Goal: Task Accomplishment & Management: Use online tool/utility

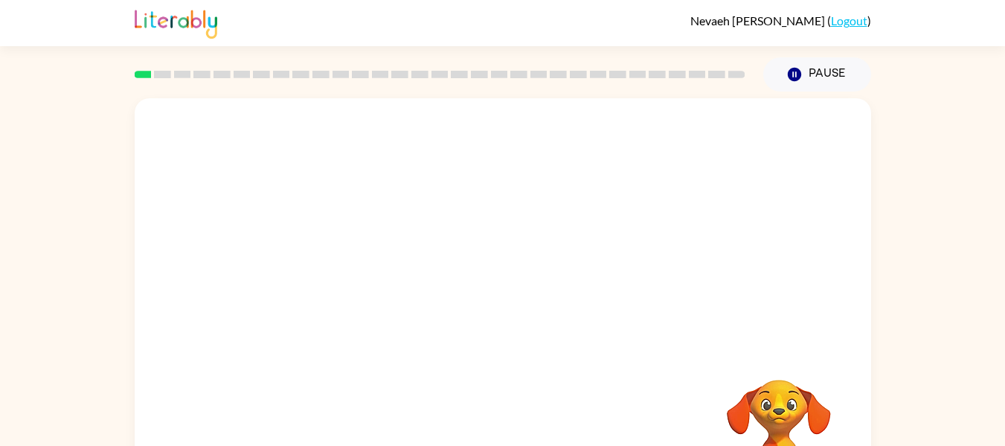
click at [654, 324] on div at bounding box center [503, 223] width 736 height 250
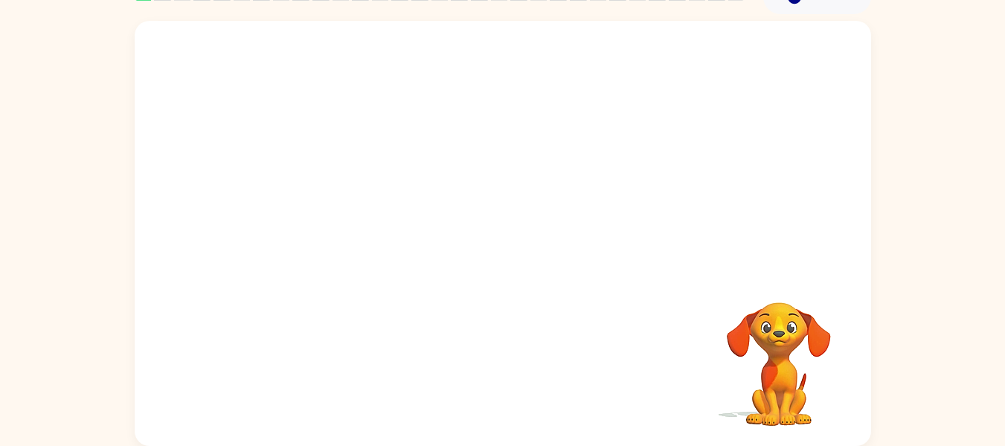
click at [774, 371] on video "Your browser must support playing .mp4 files to use Literably. Please try using…" at bounding box center [778, 353] width 149 height 149
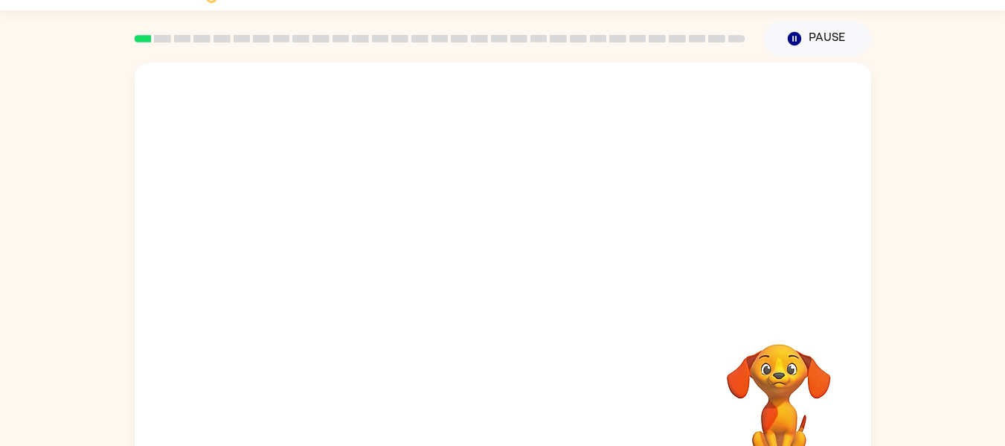
scroll to position [0, 0]
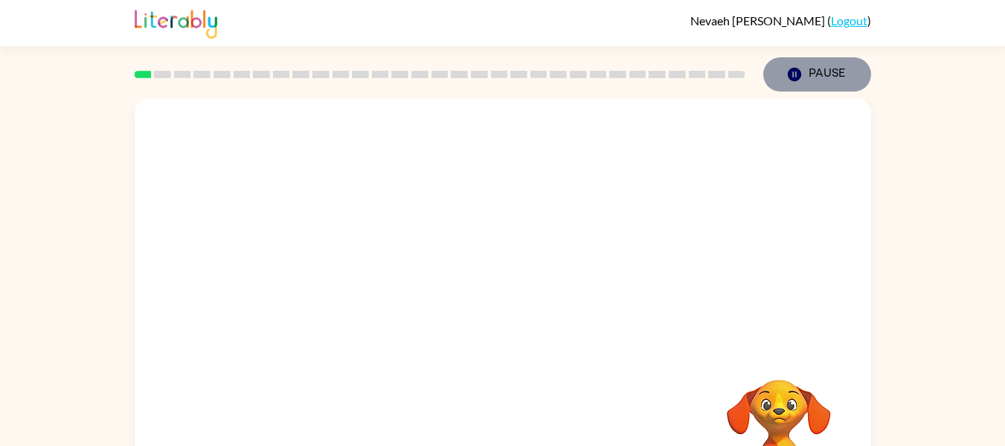
click at [818, 79] on button "Pause Pause" at bounding box center [817, 74] width 108 height 34
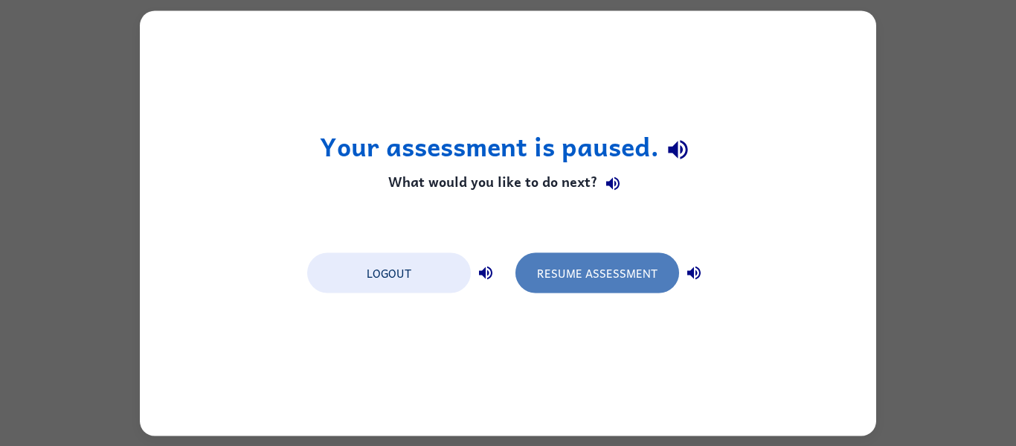
click at [605, 280] on button "Resume Assessment" at bounding box center [598, 272] width 164 height 40
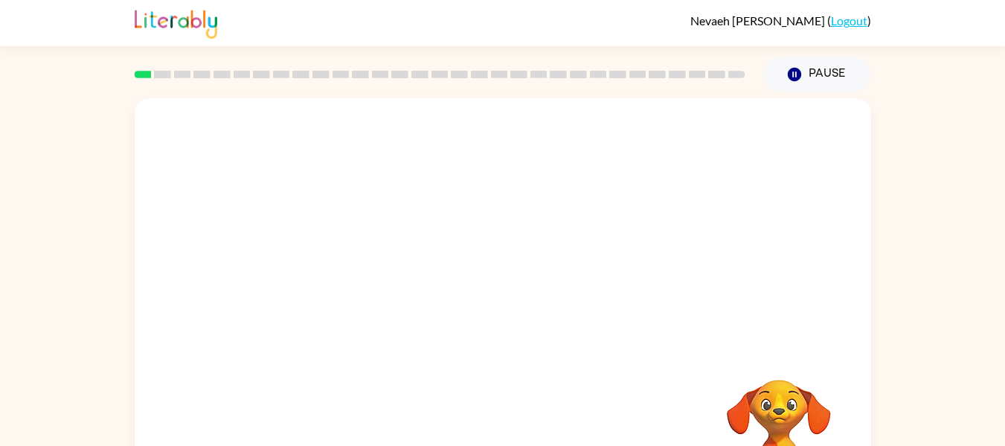
click at [469, 173] on div at bounding box center [503, 223] width 736 height 250
click at [152, 68] on div at bounding box center [440, 74] width 629 height 52
click at [159, 72] on rect at bounding box center [162, 74] width 17 height 7
drag, startPoint x: 285, startPoint y: 249, endPoint x: 378, endPoint y: 280, distance: 98.1
click at [378, 280] on div at bounding box center [503, 223] width 736 height 250
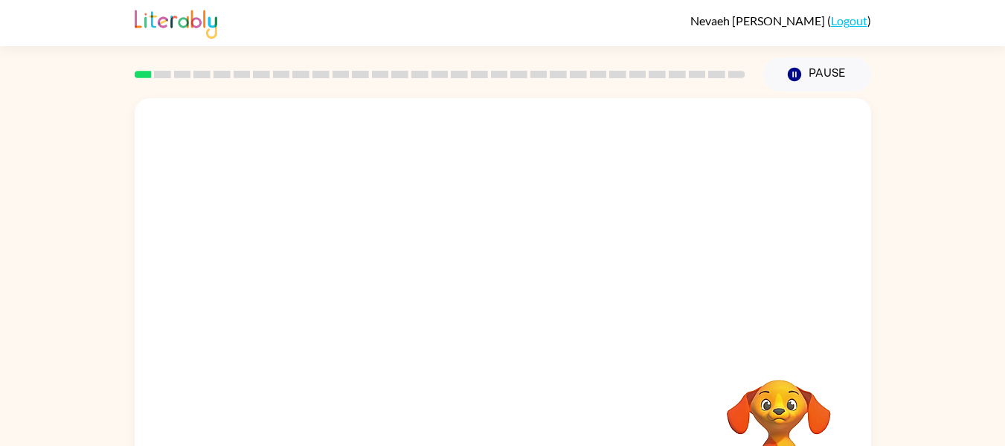
click at [776, 420] on video "Your browser must support playing .mp4 files to use Literably. Please try using…" at bounding box center [778, 430] width 149 height 149
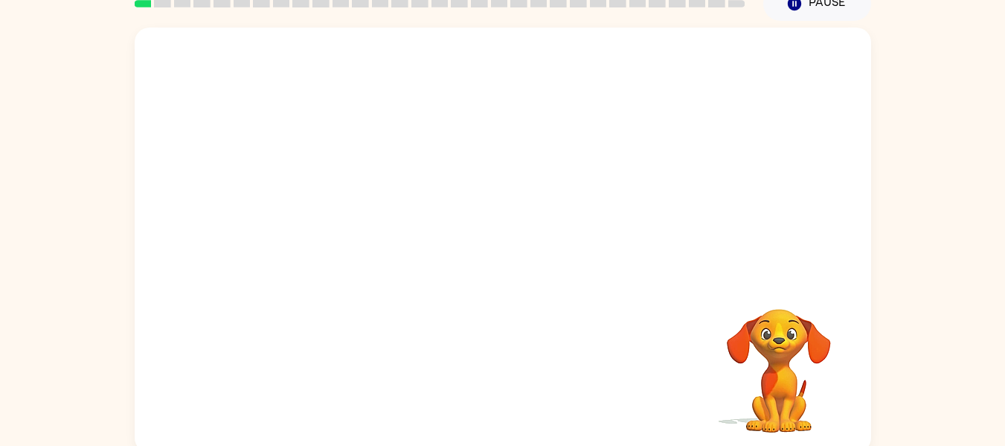
scroll to position [74, 0]
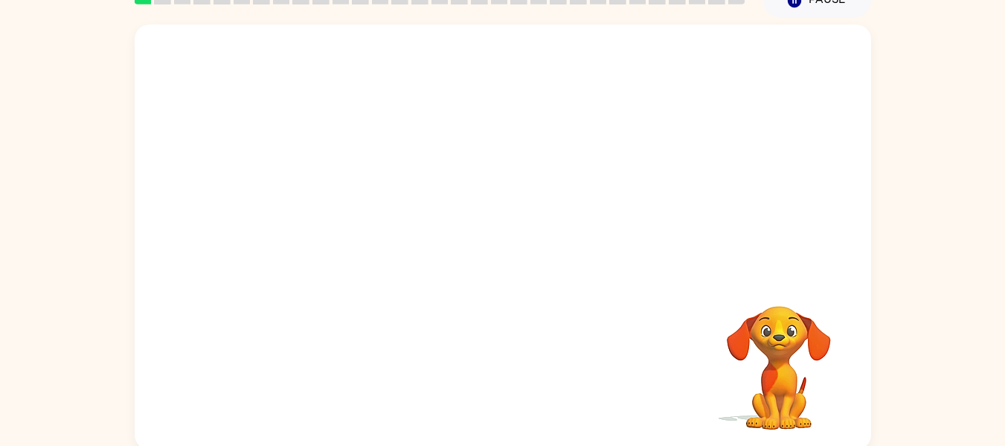
click at [788, 402] on video "Your browser must support playing .mp4 files to use Literably. Please try using…" at bounding box center [778, 357] width 149 height 149
click at [704, 141] on div at bounding box center [503, 150] width 736 height 250
click at [577, 129] on div at bounding box center [503, 150] width 736 height 250
click at [338, 199] on div at bounding box center [503, 150] width 736 height 250
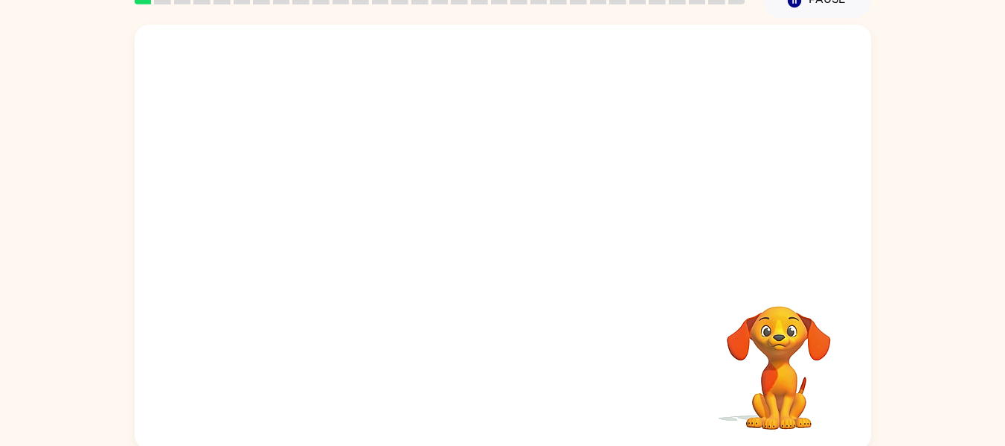
click at [417, 392] on div "Your browser must support playing .mp4 files to use Literably. Please try using…" at bounding box center [503, 237] width 736 height 425
click at [753, 372] on video "Your browser must support playing .mp4 files to use Literably. Please try using…" at bounding box center [778, 357] width 149 height 149
click at [775, 350] on video "Your browser must support playing .mp4 files to use Literably. Please try using…" at bounding box center [778, 357] width 149 height 149
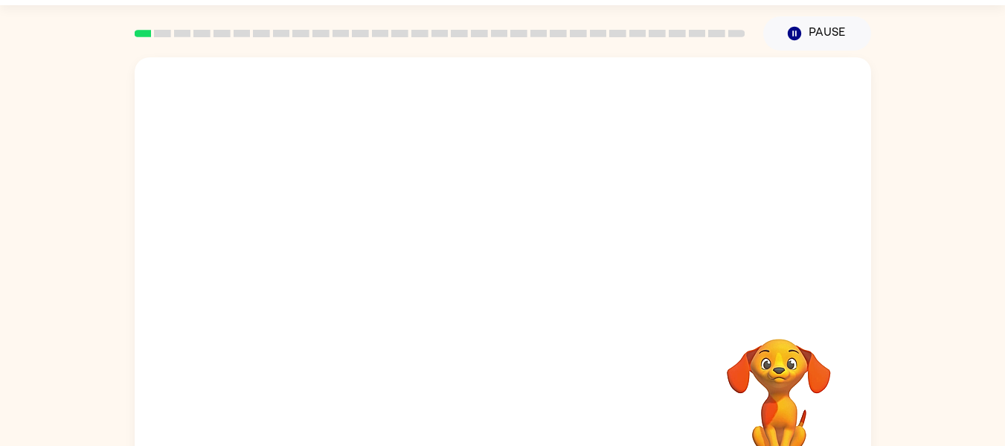
scroll to position [37, 0]
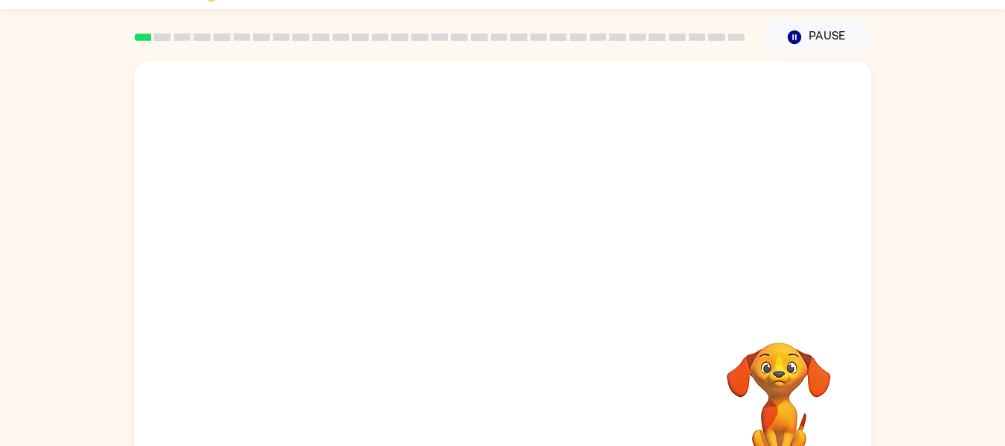
click at [779, 385] on video "Your browser must support playing .mp4 files to use Literably. Please try using…" at bounding box center [778, 393] width 149 height 149
click at [781, 379] on video "Your browser must support playing .mp4 files to use Literably. Please try using…" at bounding box center [778, 393] width 149 height 149
click at [780, 388] on video "Your browser must support playing .mp4 files to use Literably. Please try using…" at bounding box center [778, 393] width 149 height 149
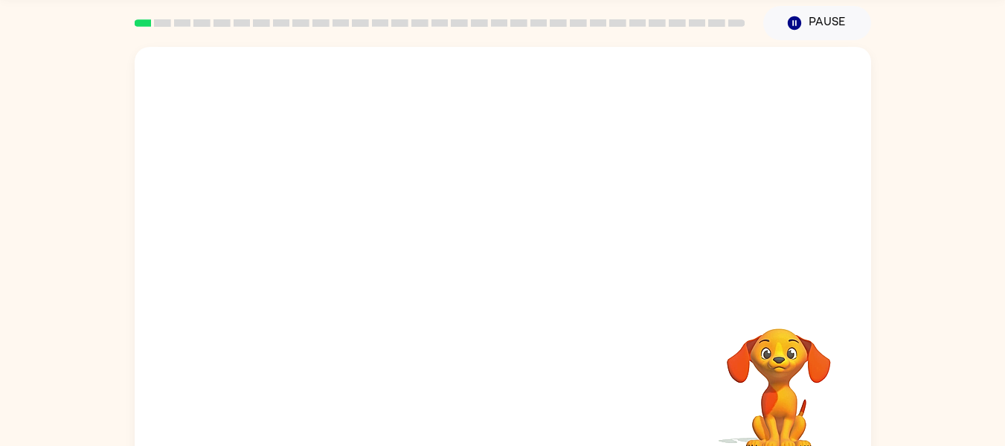
scroll to position [75, 0]
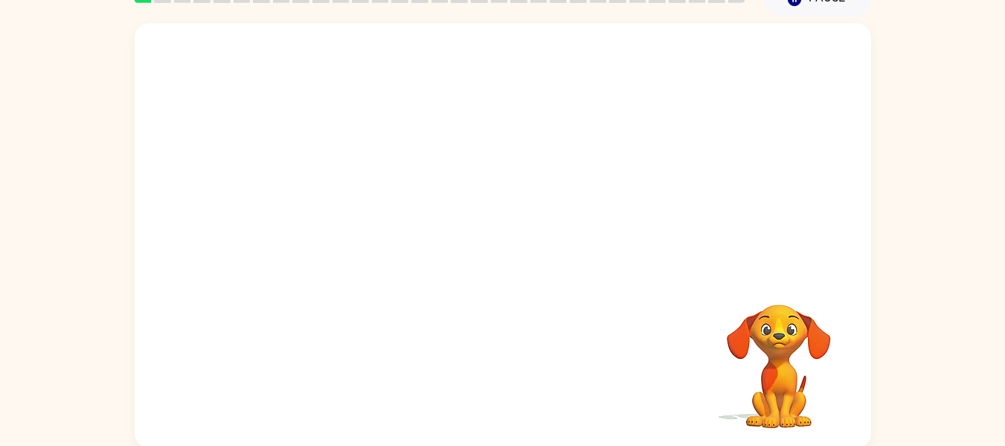
click at [777, 403] on video "Your browser must support playing .mp4 files to use Literably. Please try using…" at bounding box center [778, 355] width 149 height 149
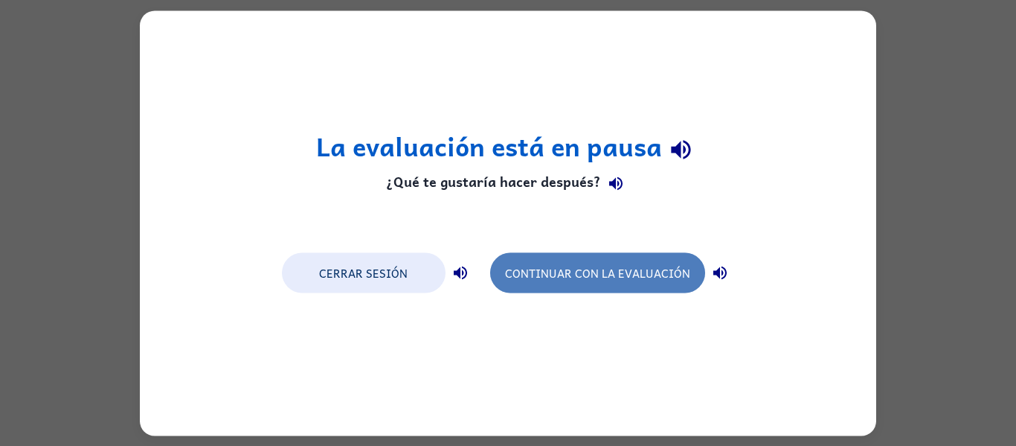
click at [545, 277] on button "Continuar con la evaluación" at bounding box center [597, 272] width 215 height 40
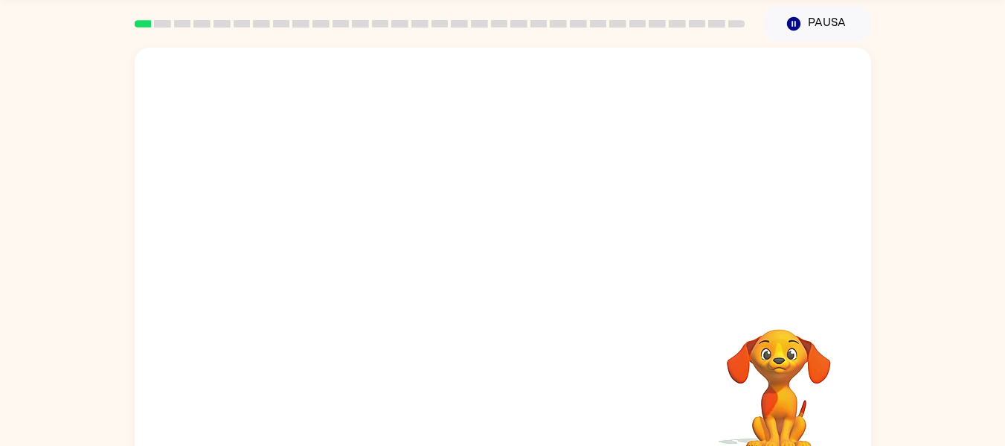
scroll to position [56, 0]
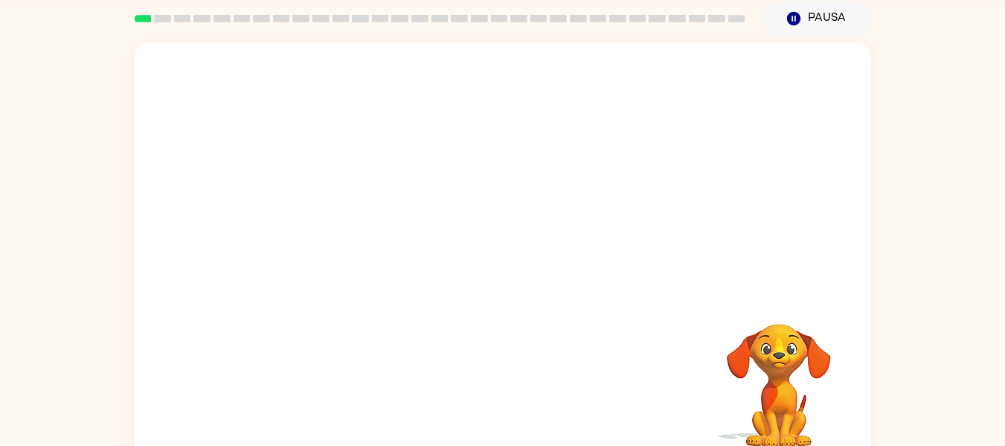
click at [446, 216] on video "Tu navegador debe admitir la reproducción de archivos .mp4 para usar Literably.…" at bounding box center [503, 167] width 736 height 250
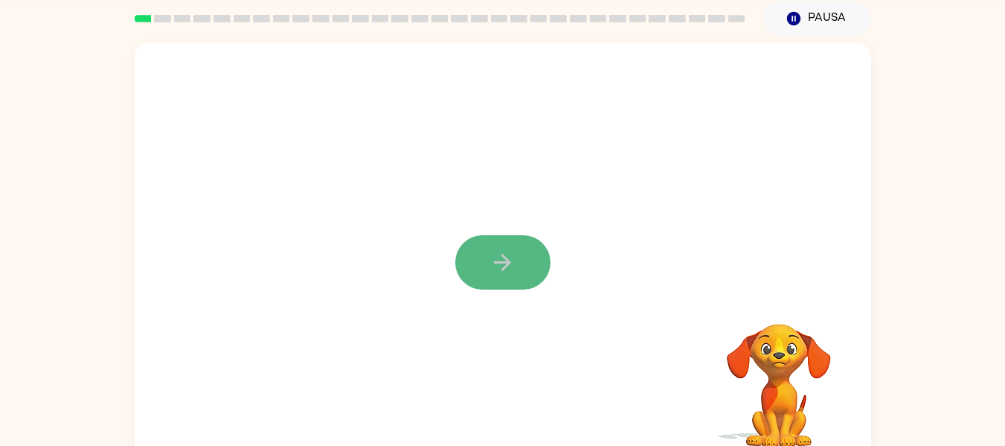
click at [507, 265] on icon "button" at bounding box center [502, 262] width 17 height 17
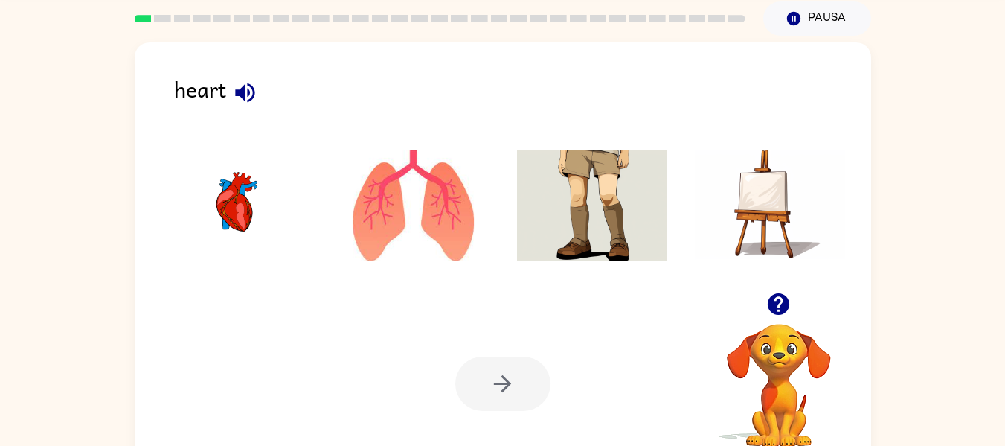
click at [266, 248] on img at bounding box center [236, 206] width 150 height 112
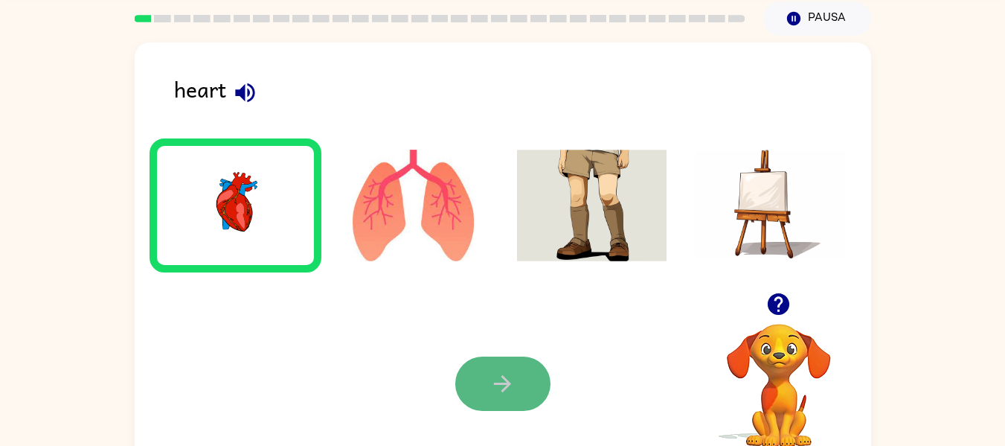
click at [504, 396] on icon "button" at bounding box center [502, 383] width 26 height 26
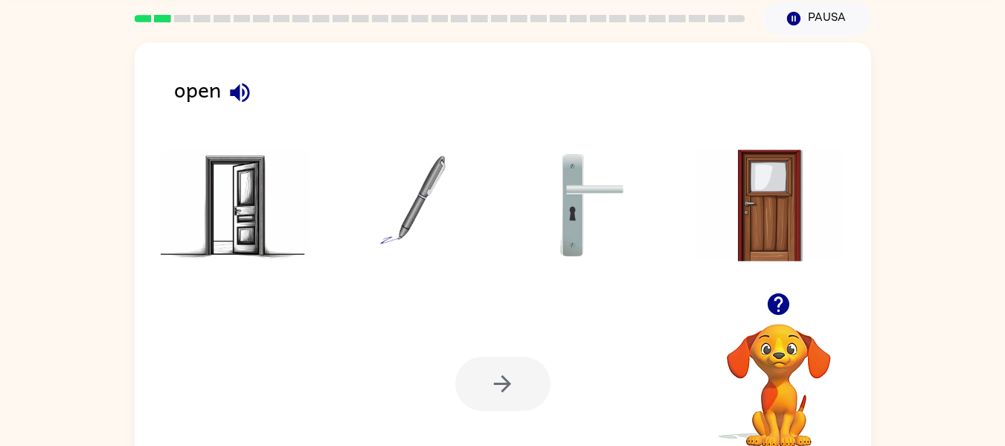
click at [248, 228] on img at bounding box center [236, 206] width 150 height 112
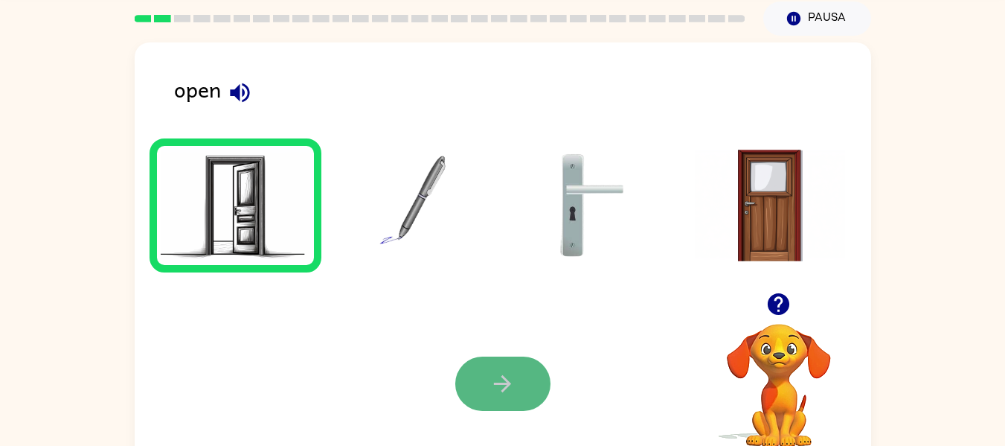
click at [514, 380] on icon "button" at bounding box center [502, 383] width 26 height 26
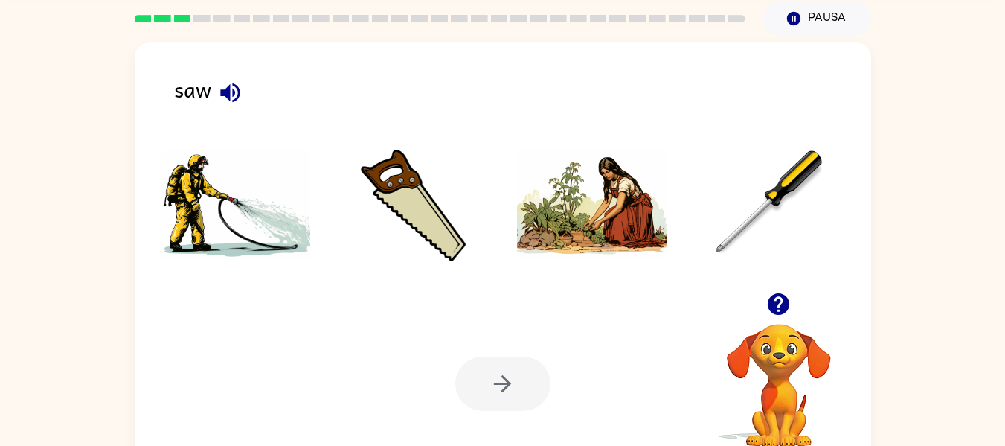
click at [443, 230] on img at bounding box center [413, 206] width 150 height 112
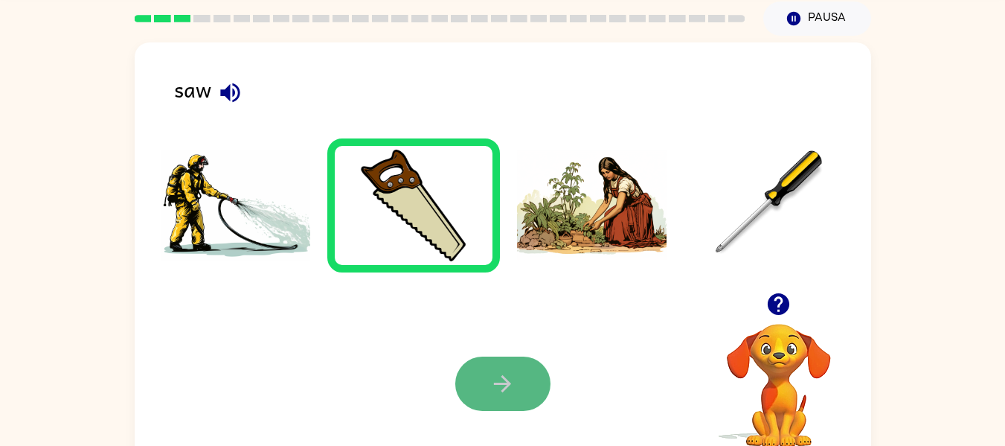
click at [490, 395] on icon "button" at bounding box center [502, 383] width 26 height 26
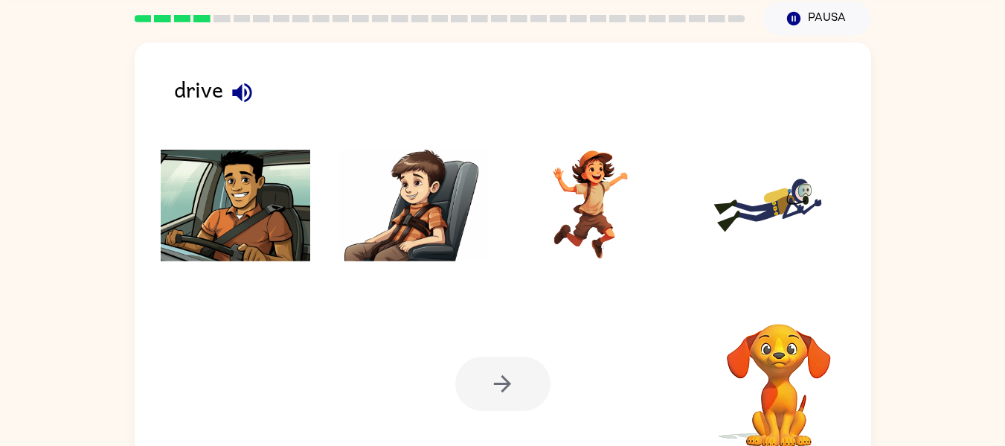
click at [302, 234] on img at bounding box center [236, 206] width 150 height 112
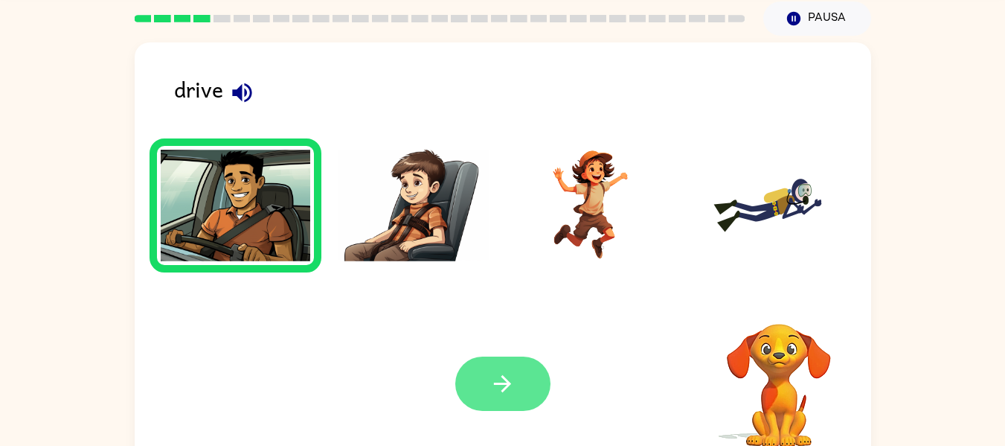
click at [534, 382] on button "button" at bounding box center [502, 383] width 95 height 54
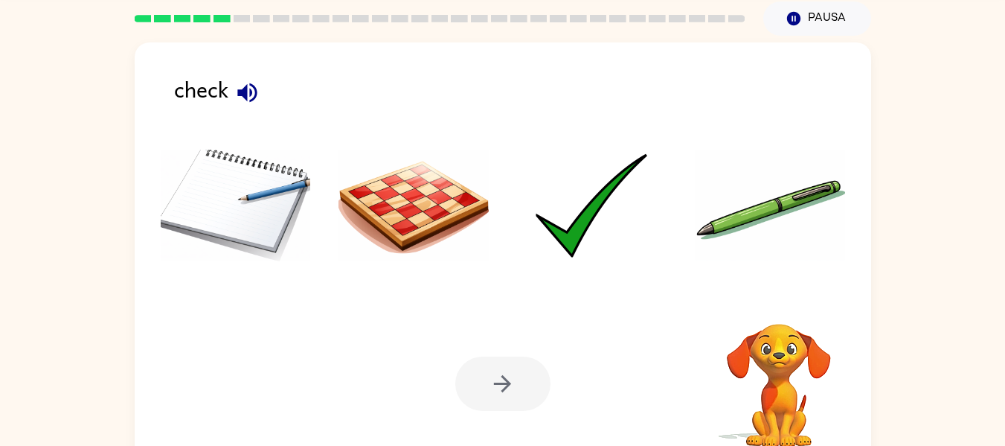
click at [574, 234] on img at bounding box center [592, 206] width 150 height 112
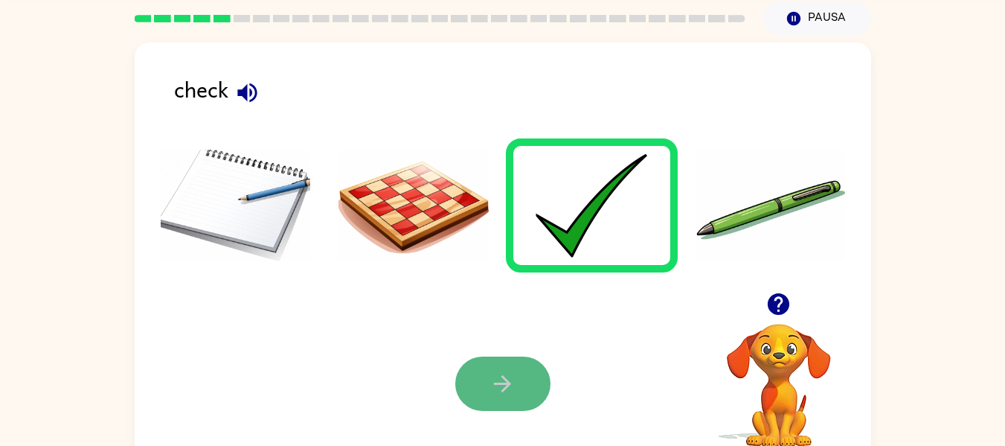
click at [513, 401] on button "button" at bounding box center [502, 383] width 95 height 54
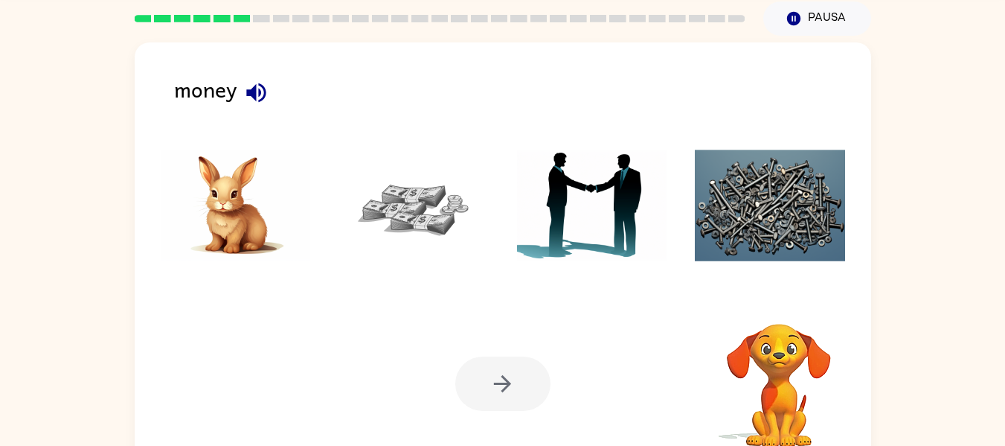
click at [407, 225] on img at bounding box center [413, 206] width 150 height 112
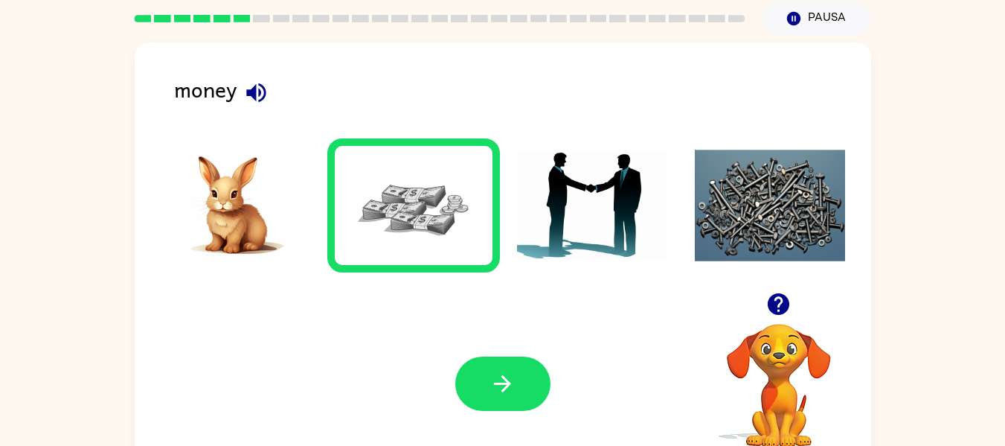
click at [500, 356] on div "Tu navegador debe admitir la reproducción de archivos .mp4 para usar Literably.…" at bounding box center [503, 383] width 736 height 167
click at [509, 379] on icon "button" at bounding box center [502, 383] width 26 height 26
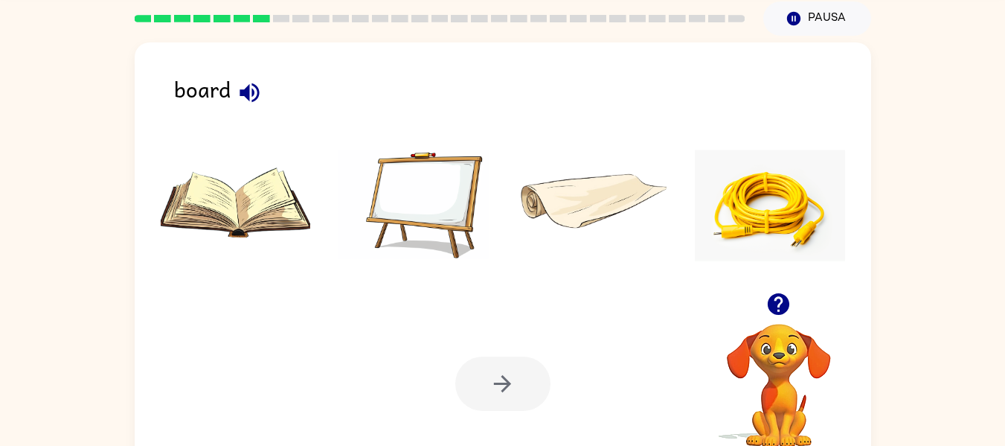
click at [420, 196] on img at bounding box center [413, 206] width 150 height 112
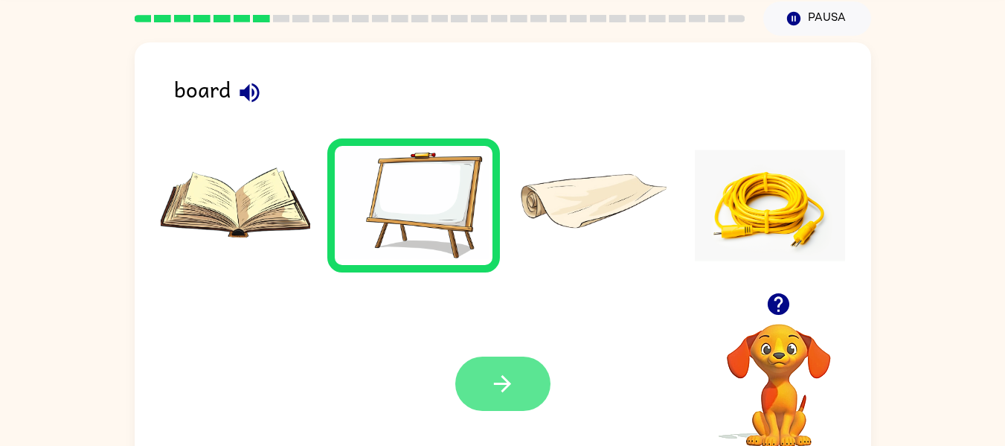
click at [522, 393] on button "button" at bounding box center [502, 383] width 95 height 54
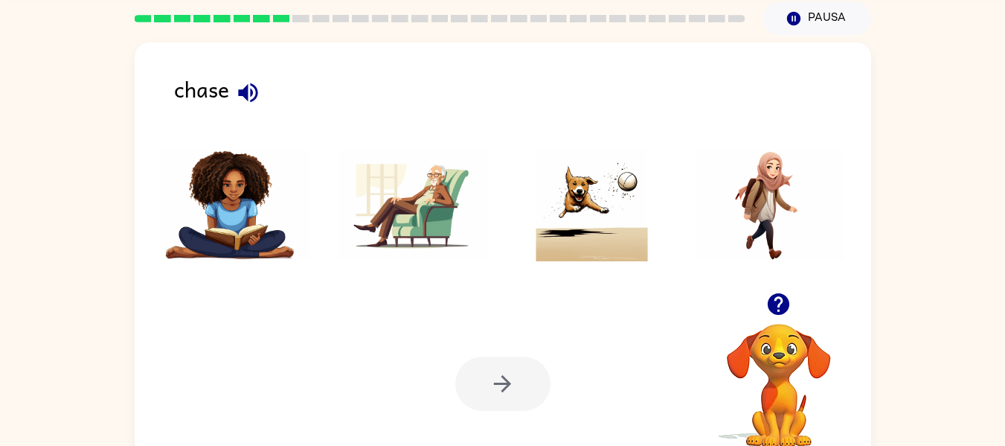
click at [634, 202] on img at bounding box center [592, 206] width 150 height 112
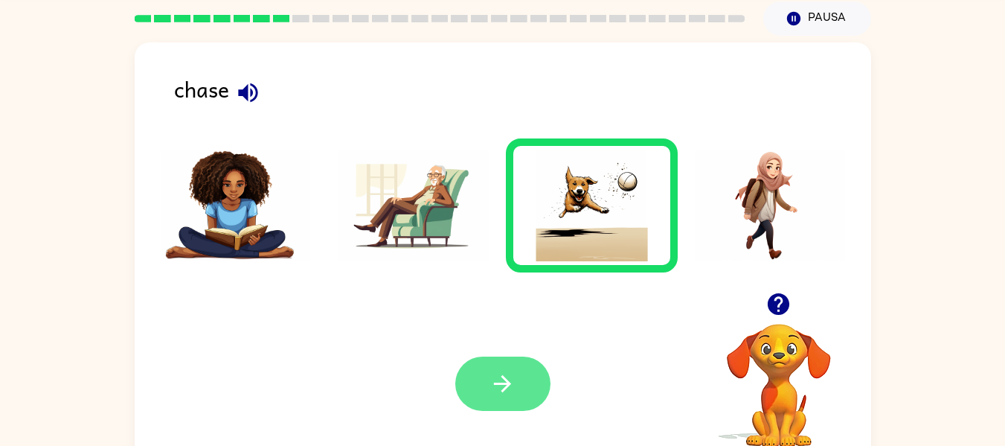
click at [523, 384] on button "button" at bounding box center [502, 383] width 95 height 54
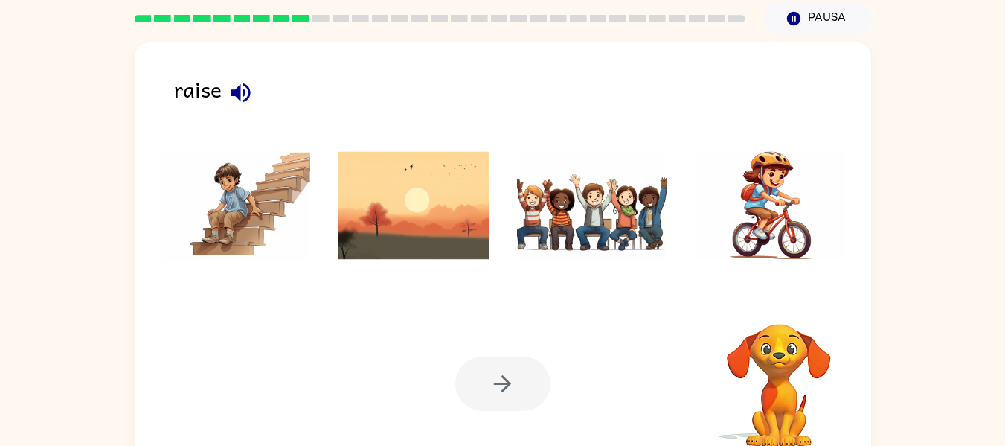
click at [409, 221] on img at bounding box center [413, 206] width 150 height 112
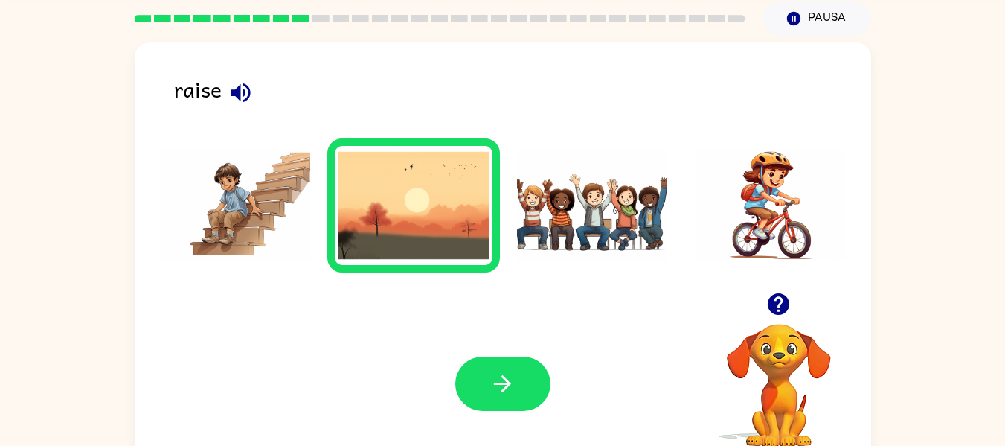
click at [722, 222] on img at bounding box center [770, 206] width 150 height 112
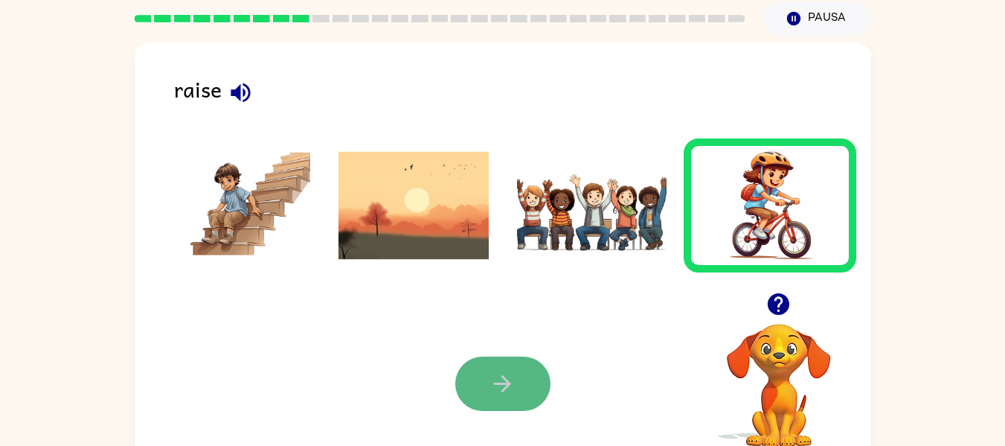
click at [510, 386] on icon "button" at bounding box center [502, 383] width 26 height 26
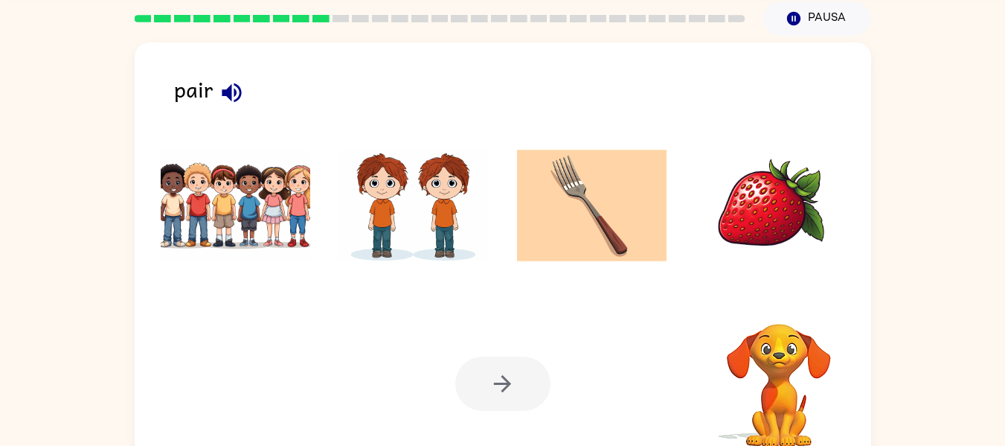
click at [385, 234] on img at bounding box center [413, 206] width 150 height 112
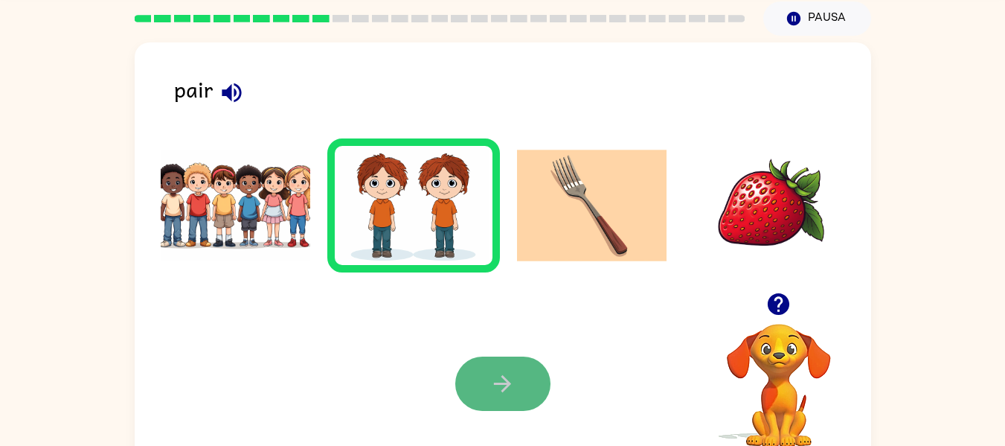
click at [489, 395] on icon "button" at bounding box center [502, 383] width 26 height 26
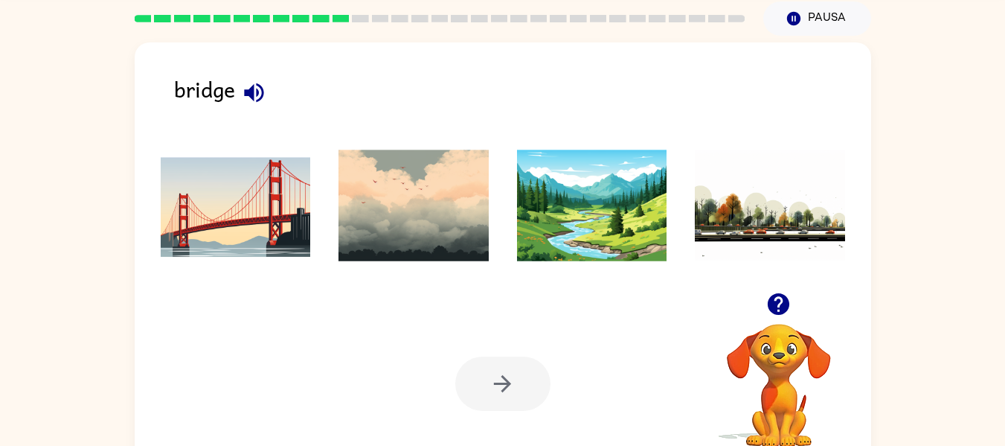
click at [296, 264] on li at bounding box center [236, 205] width 173 height 134
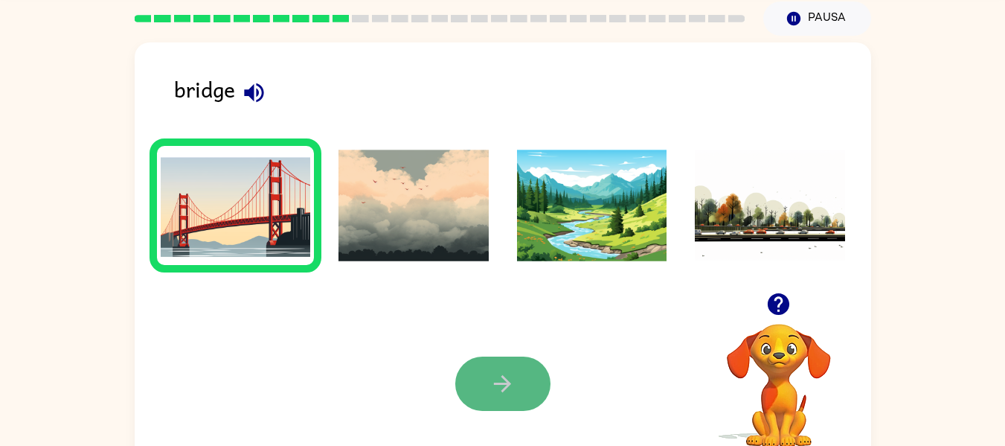
click at [501, 391] on icon "button" at bounding box center [502, 383] width 26 height 26
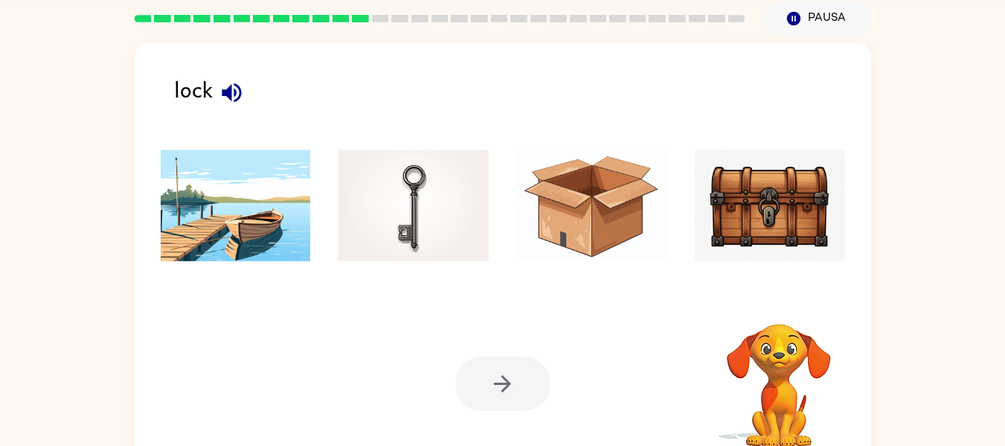
click at [406, 242] on img at bounding box center [413, 206] width 150 height 112
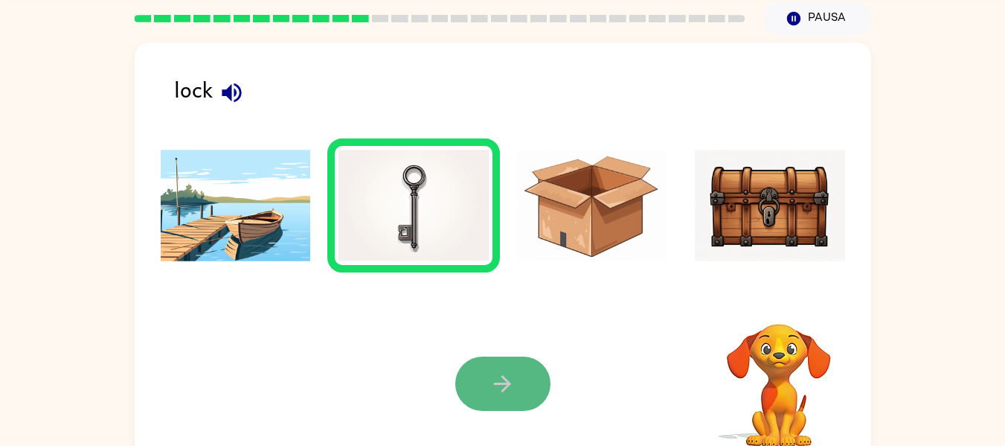
click at [527, 371] on button "button" at bounding box center [502, 383] width 95 height 54
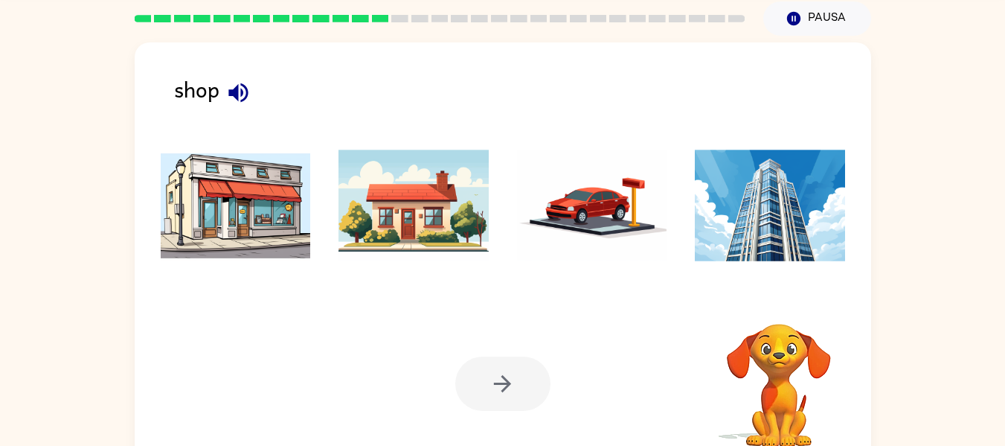
click at [256, 187] on img at bounding box center [236, 206] width 150 height 112
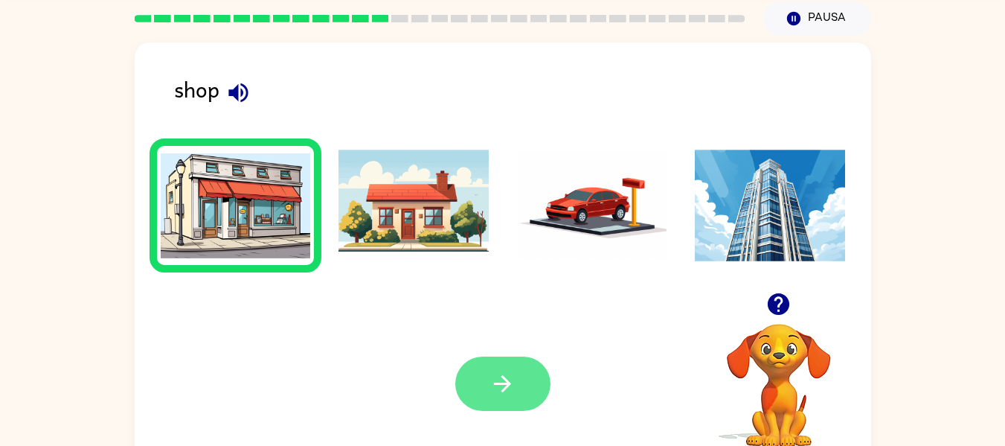
click at [498, 383] on icon "button" at bounding box center [502, 383] width 17 height 17
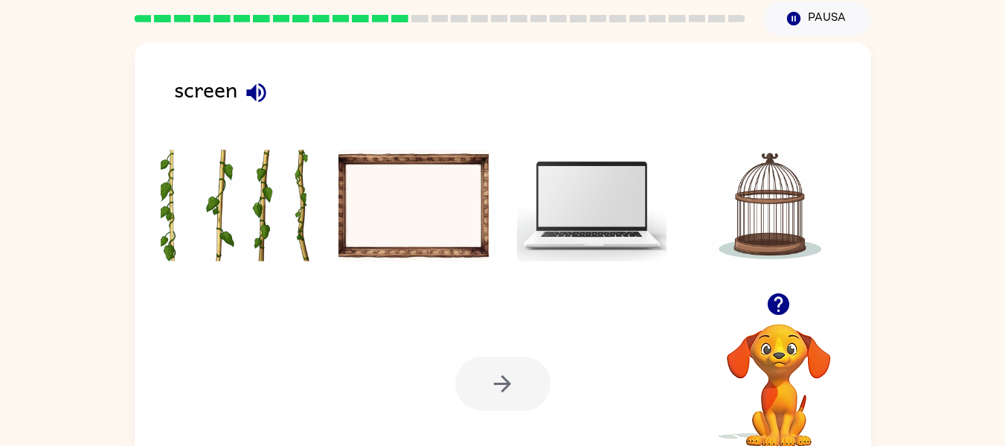
click at [663, 174] on img at bounding box center [592, 206] width 150 height 112
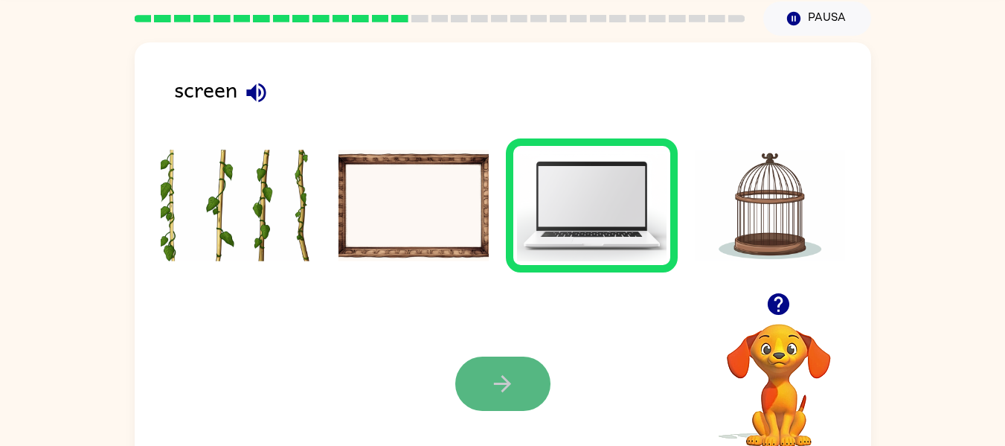
click at [528, 383] on button "button" at bounding box center [502, 383] width 95 height 54
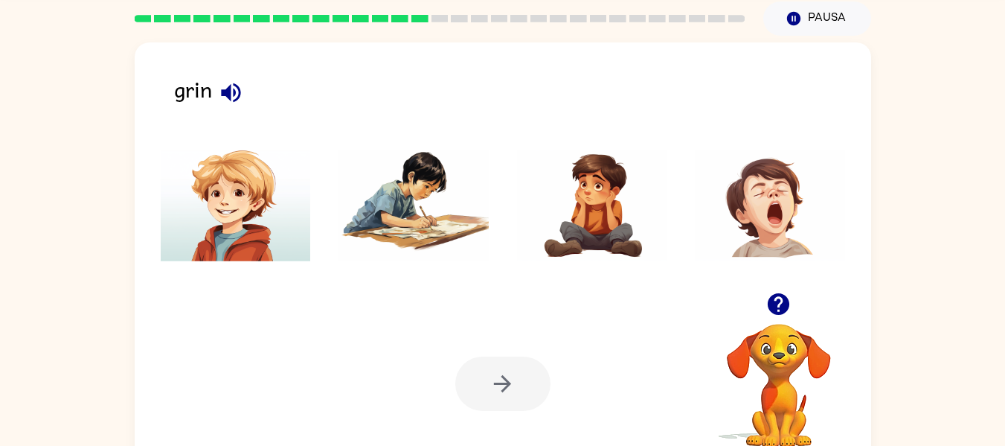
click at [233, 91] on icon "button" at bounding box center [231, 93] width 26 height 26
click at [246, 232] on img at bounding box center [236, 206] width 150 height 112
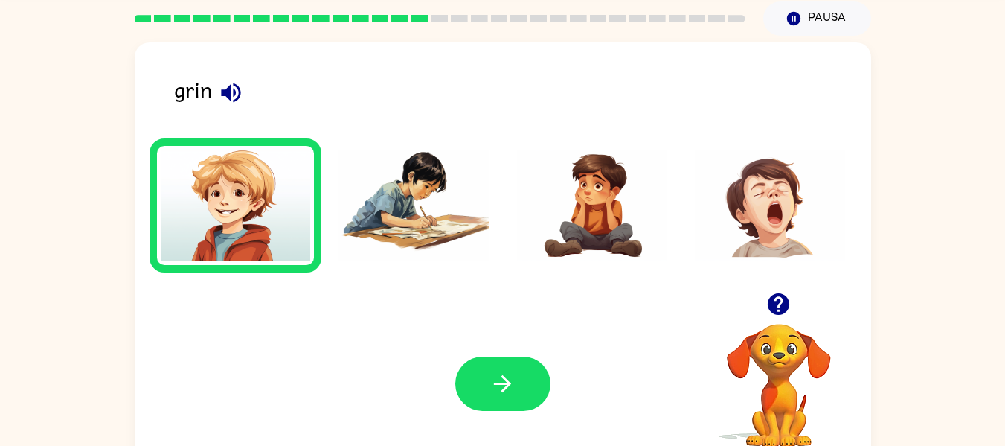
click at [557, 410] on div "Tu navegador debe admitir la reproducción de archivos .mp4 para usar Literably.…" at bounding box center [503, 383] width 736 height 167
click at [508, 386] on icon "button" at bounding box center [502, 383] width 17 height 17
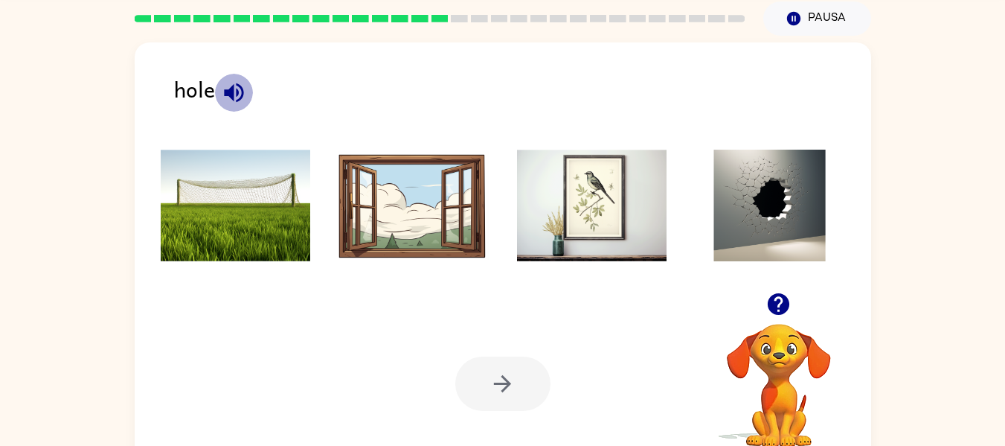
click at [234, 111] on button "button" at bounding box center [234, 93] width 38 height 38
click at [736, 269] on li at bounding box center [770, 205] width 173 height 134
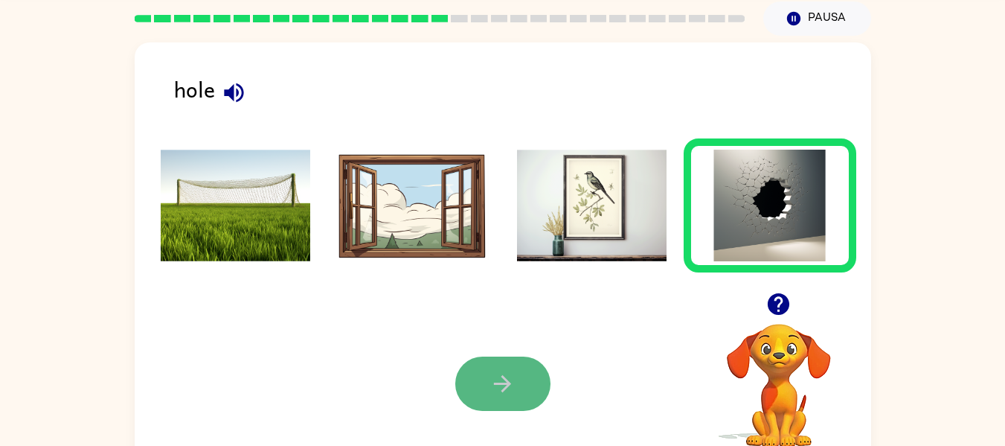
click at [517, 380] on button "button" at bounding box center [502, 383] width 95 height 54
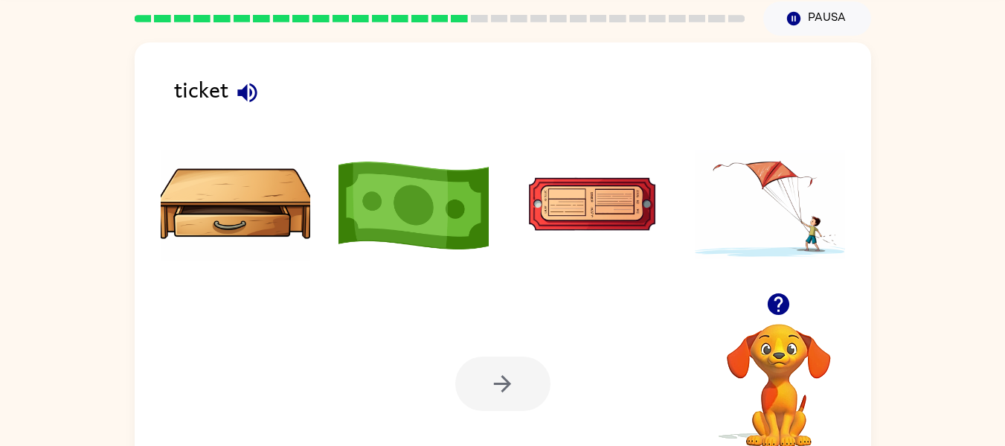
click at [407, 211] on img at bounding box center [413, 206] width 150 height 112
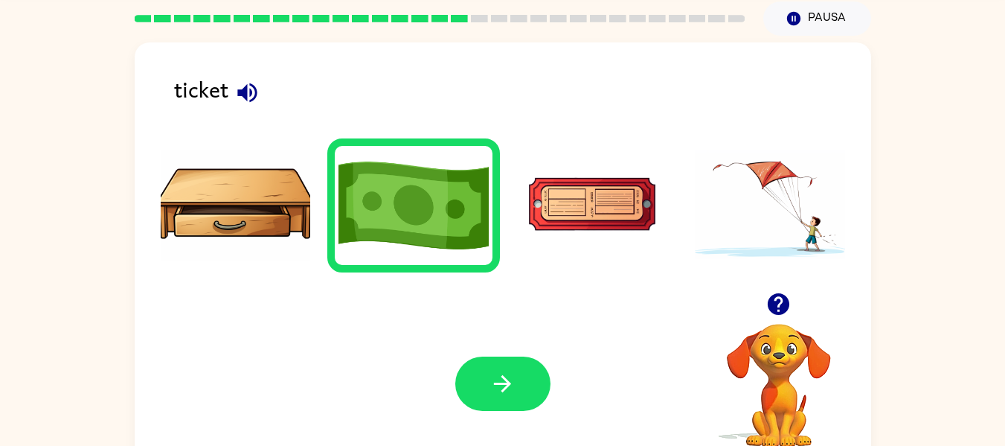
click at [609, 194] on img at bounding box center [592, 206] width 150 height 112
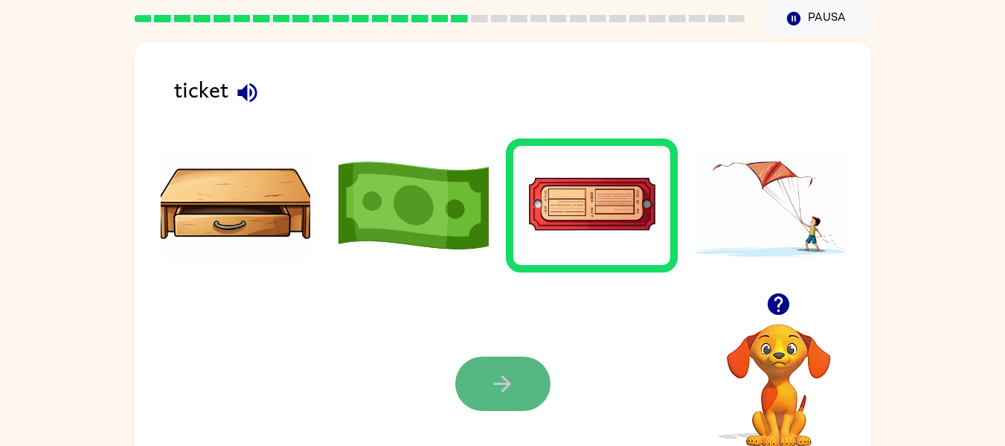
click at [513, 364] on button "button" at bounding box center [502, 383] width 95 height 54
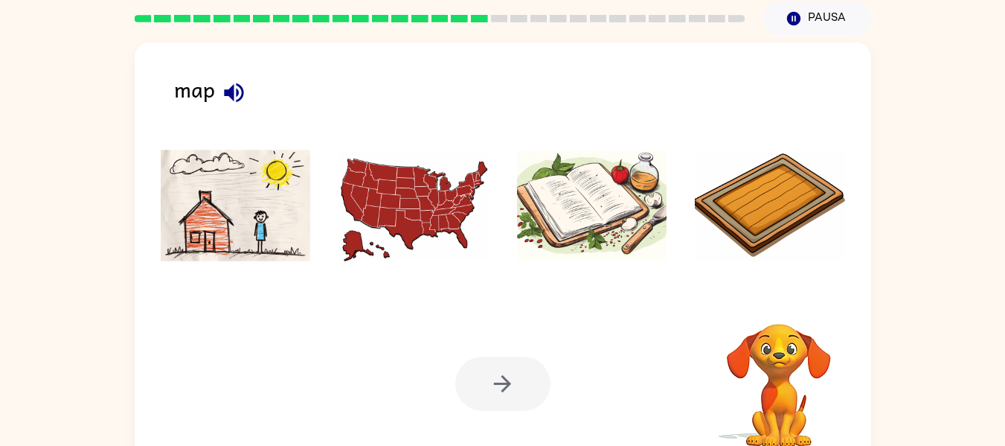
click at [405, 216] on img at bounding box center [413, 206] width 150 height 112
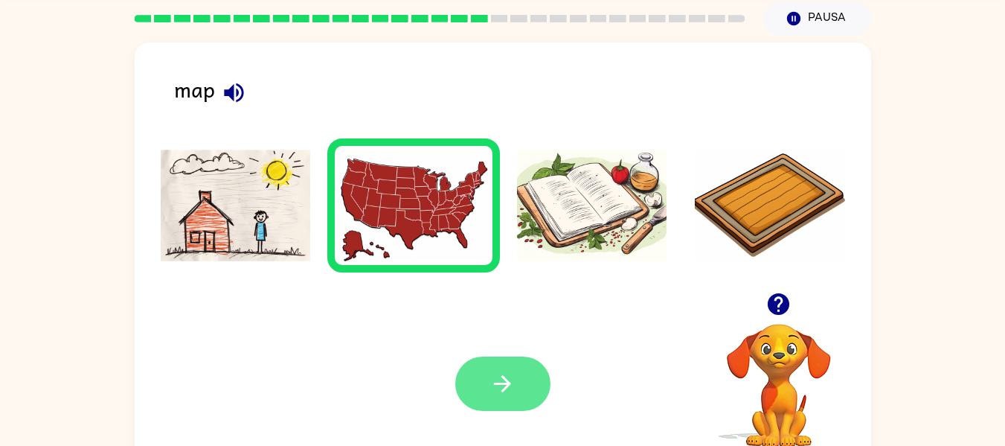
click at [525, 380] on button "button" at bounding box center [502, 383] width 95 height 54
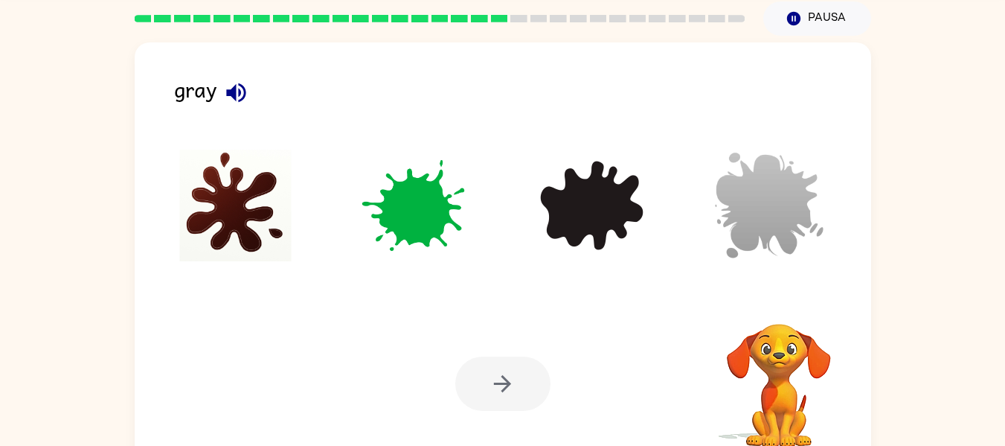
click at [768, 187] on img at bounding box center [770, 206] width 150 height 112
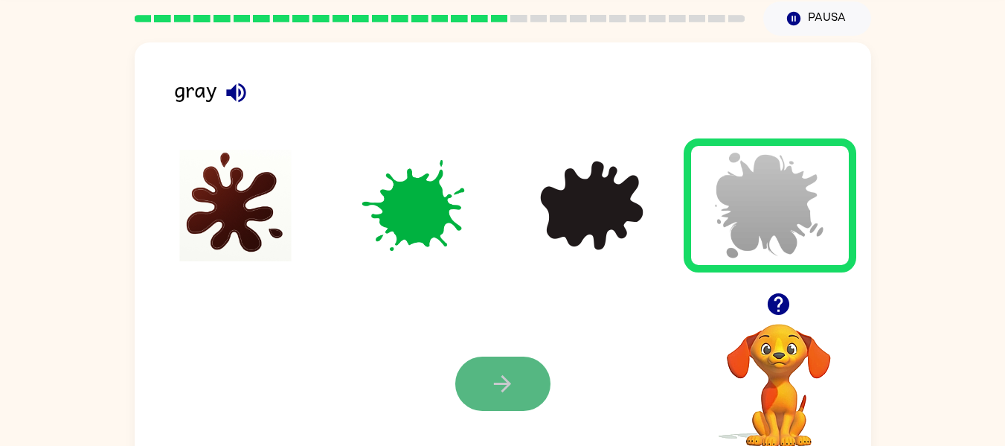
click at [504, 373] on icon "button" at bounding box center [502, 383] width 26 height 26
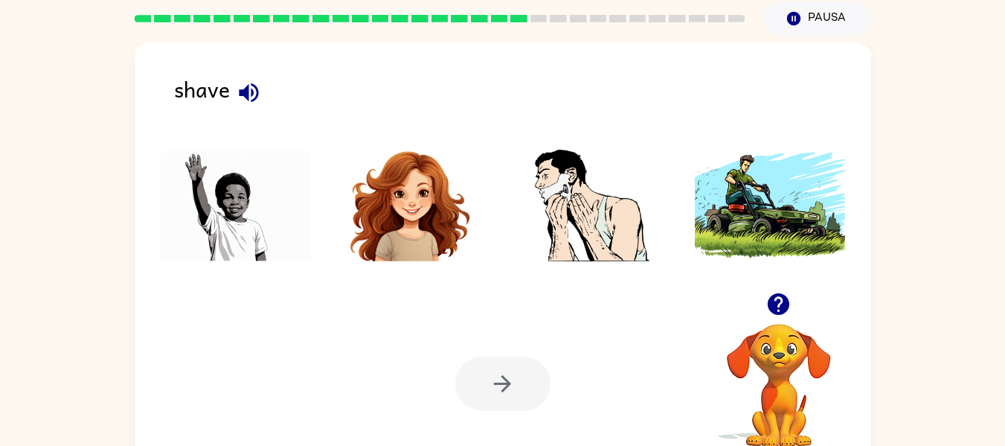
click at [258, 80] on div "shave" at bounding box center [522, 95] width 697 height 47
click at [244, 93] on icon "button" at bounding box center [248, 92] width 19 height 19
click at [527, 245] on img at bounding box center [592, 206] width 150 height 112
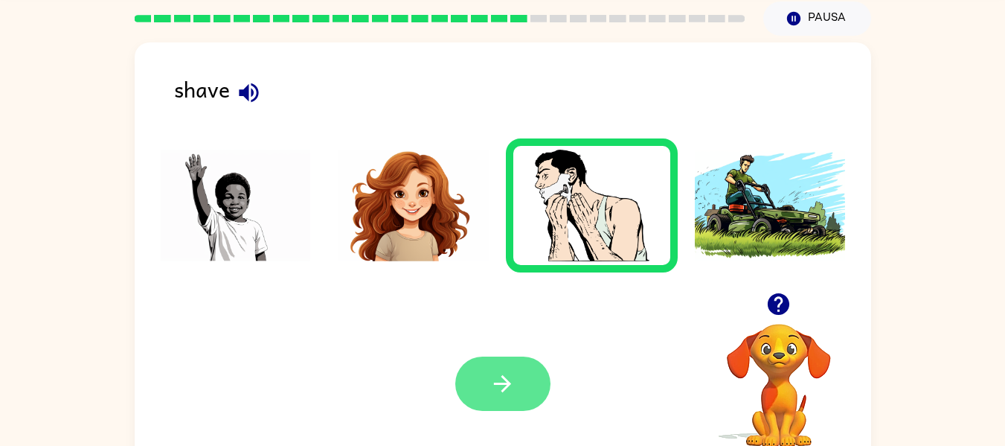
click at [501, 402] on button "button" at bounding box center [502, 383] width 95 height 54
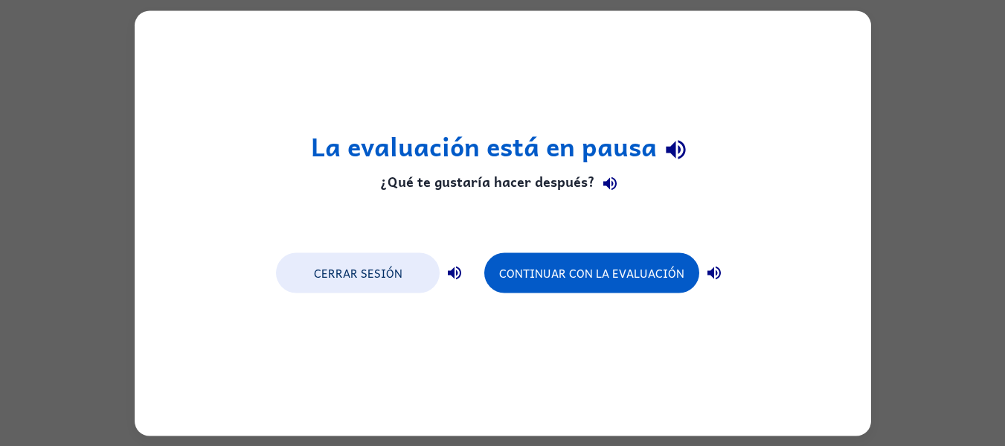
scroll to position [0, 0]
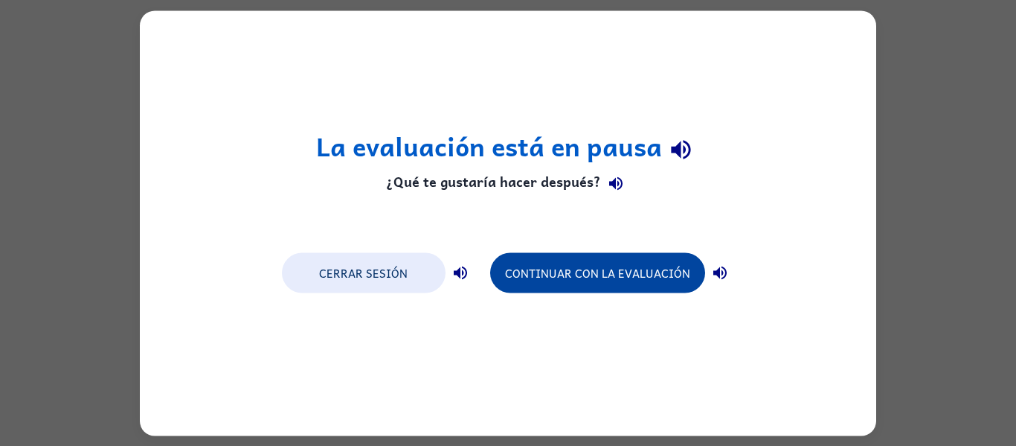
click at [637, 272] on button "Continuar con la evaluación" at bounding box center [597, 272] width 215 height 40
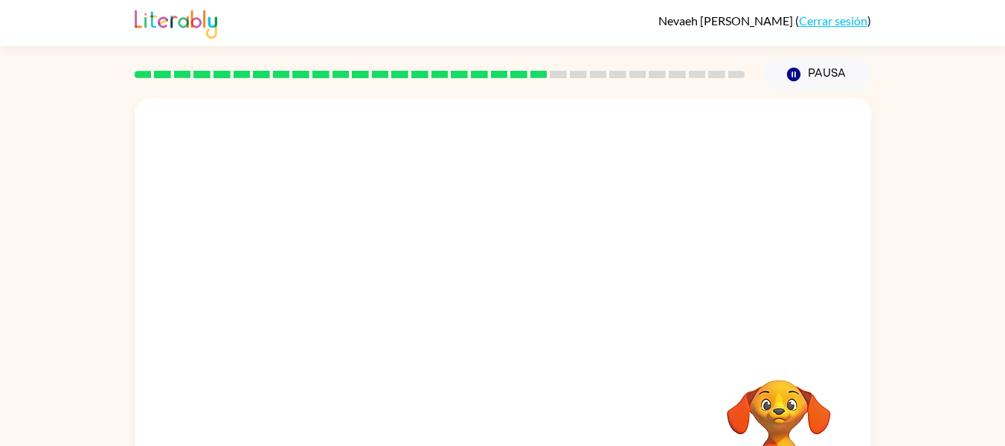
click at [372, 302] on video "Tu navegador debe admitir la reproducción de archivos .mp4 para usar Literably.…" at bounding box center [503, 223] width 736 height 250
click at [396, 298] on video "Tu navegador debe admitir la reproducción de archivos .mp4 para usar Literably.…" at bounding box center [503, 223] width 736 height 250
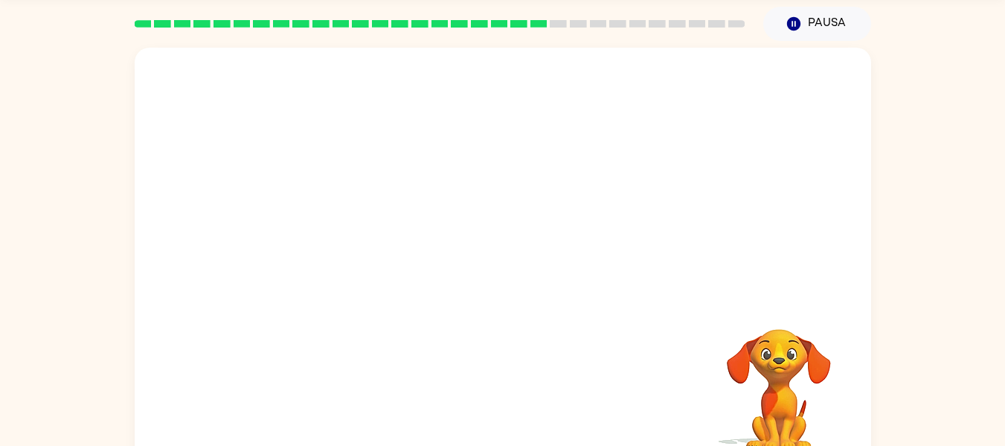
scroll to position [77, 0]
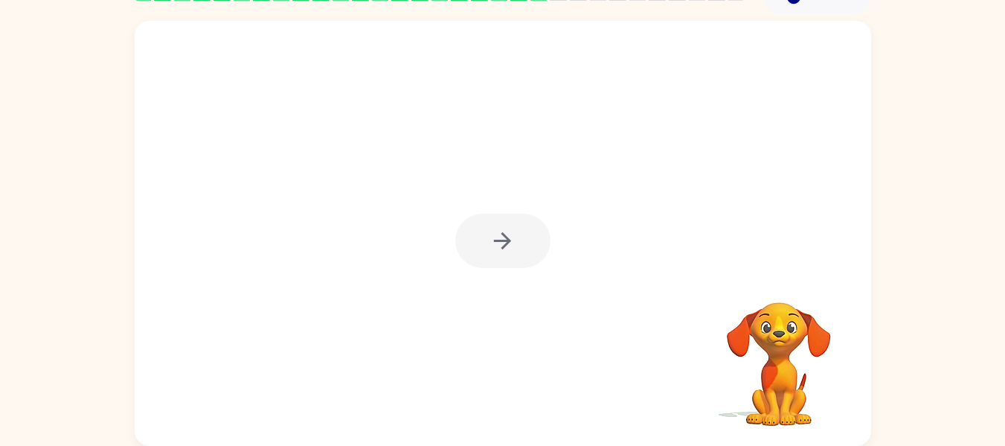
click at [469, 256] on div at bounding box center [502, 240] width 95 height 54
click at [514, 251] on div at bounding box center [502, 240] width 95 height 54
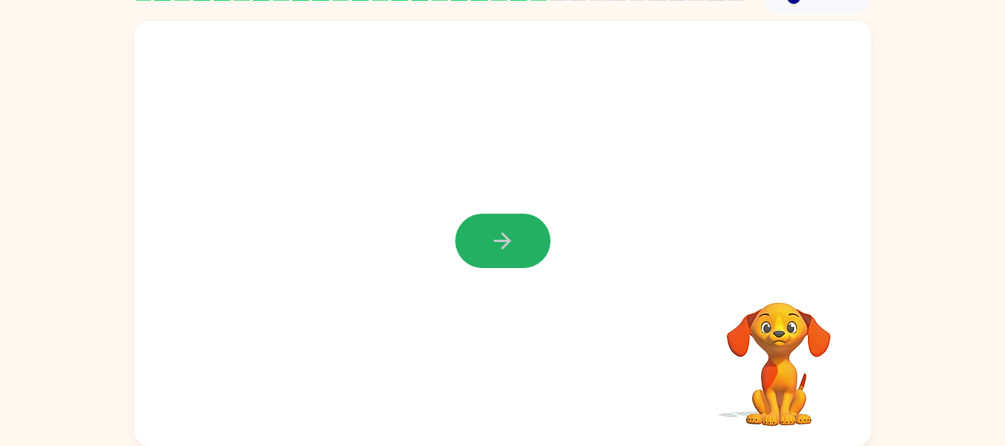
click at [514, 251] on icon "button" at bounding box center [502, 241] width 26 height 26
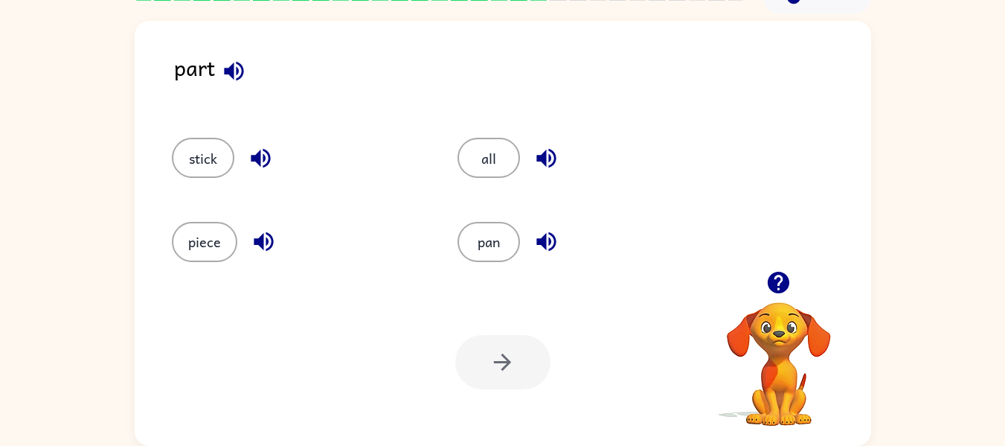
click at [238, 245] on div "piece" at bounding box center [297, 242] width 251 height 40
click at [197, 235] on button "piece" at bounding box center [204, 242] width 65 height 40
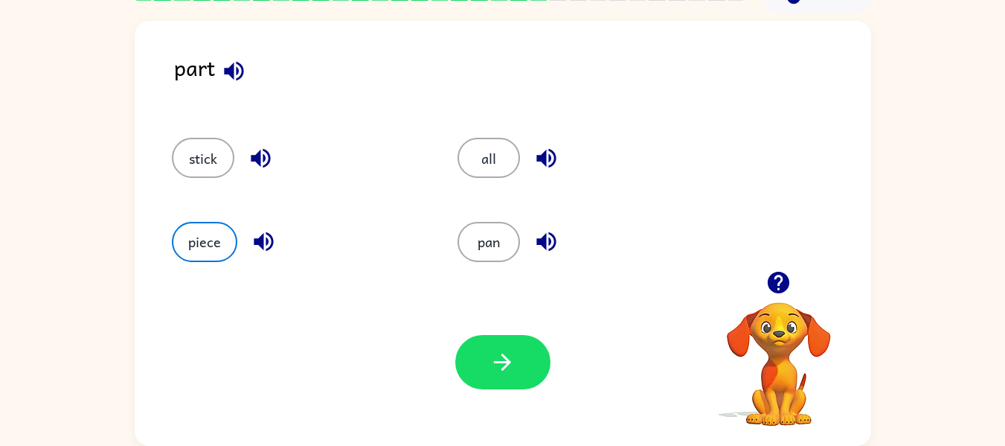
click at [216, 59] on div "part" at bounding box center [522, 79] width 697 height 57
click at [230, 54] on button "button" at bounding box center [234, 71] width 38 height 38
click at [518, 356] on button "button" at bounding box center [502, 362] width 95 height 54
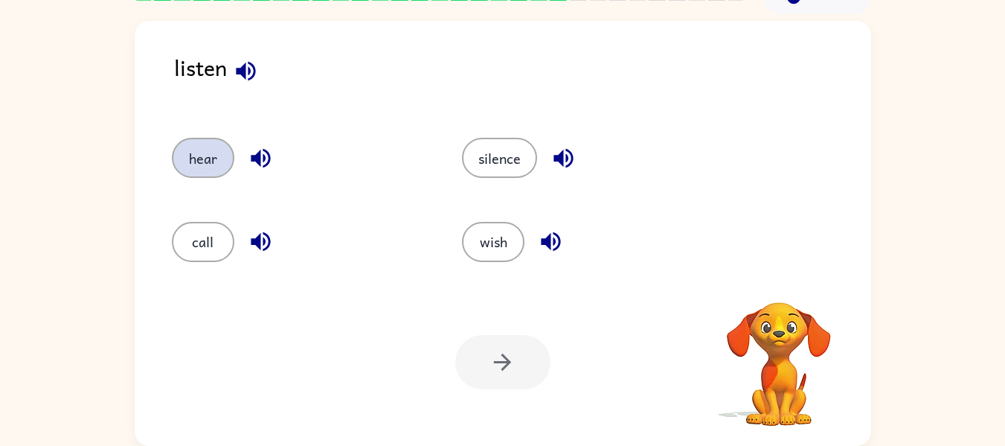
click at [199, 157] on button "hear" at bounding box center [203, 158] width 62 height 40
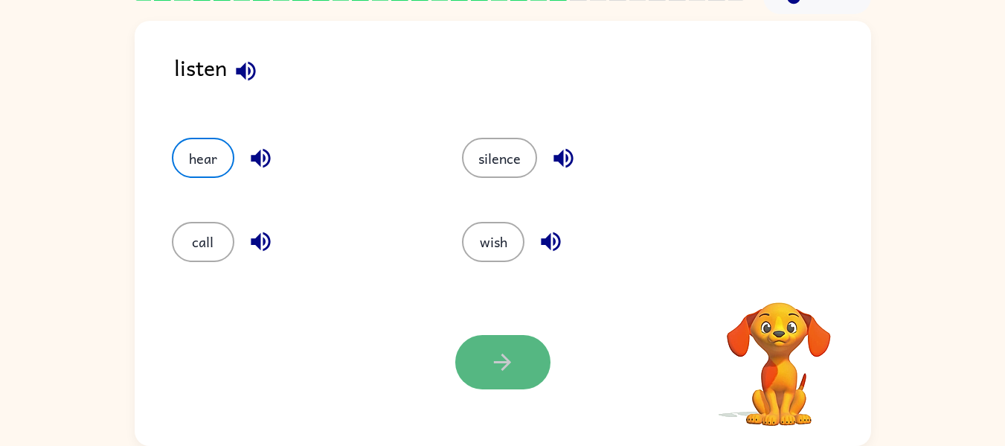
click at [501, 375] on icon "button" at bounding box center [502, 362] width 26 height 26
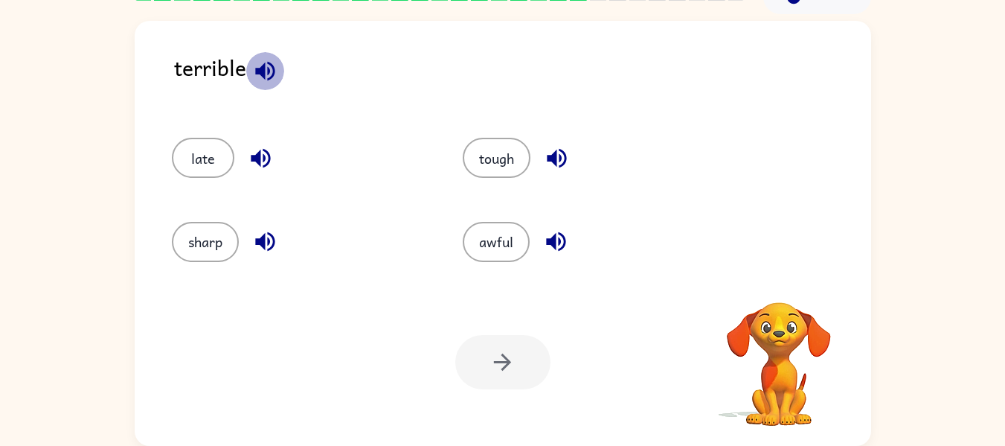
click at [263, 76] on icon "button" at bounding box center [264, 70] width 19 height 19
click at [263, 68] on icon "button" at bounding box center [264, 70] width 19 height 19
click at [511, 245] on button "awful" at bounding box center [496, 242] width 67 height 40
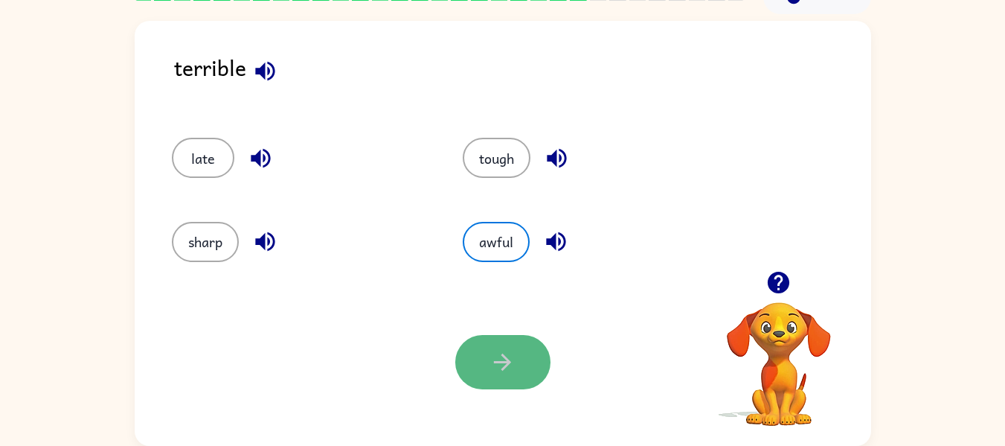
click at [521, 364] on button "button" at bounding box center [502, 362] width 95 height 54
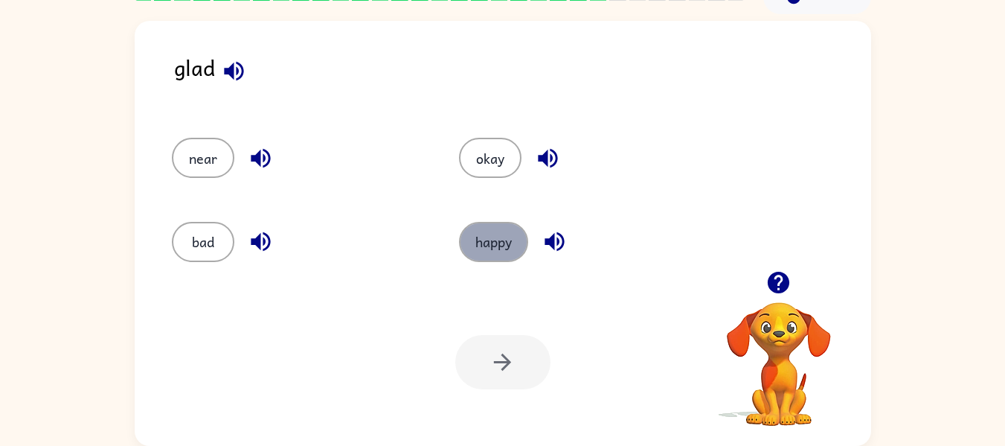
click at [507, 245] on button "happy" at bounding box center [493, 242] width 69 height 40
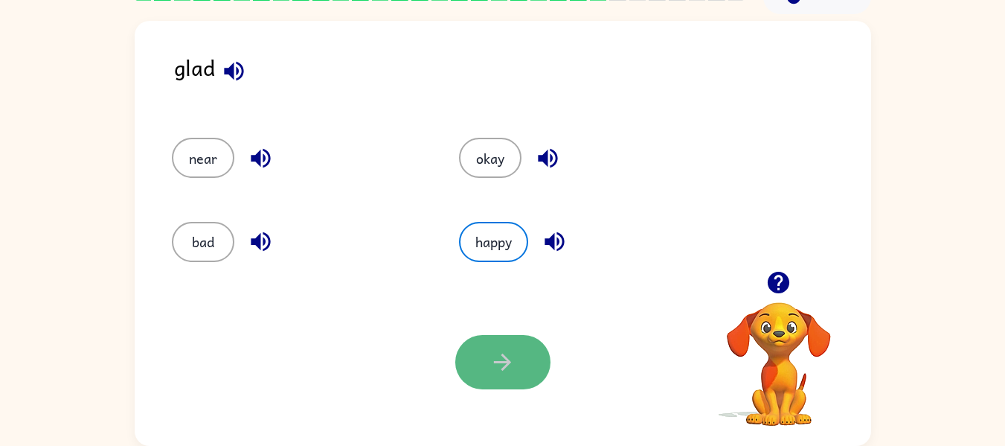
click at [531, 347] on button "button" at bounding box center [502, 362] width 95 height 54
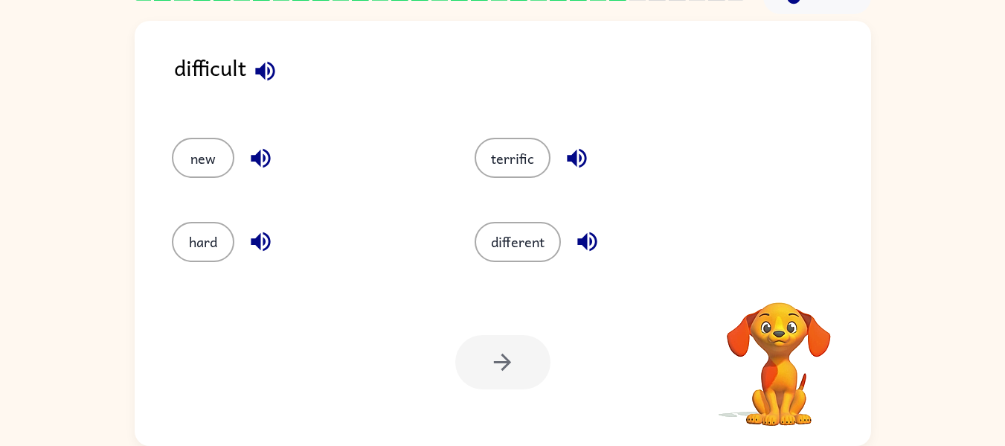
click at [277, 81] on icon "button" at bounding box center [265, 71] width 26 height 26
click at [198, 248] on button "hard" at bounding box center [203, 242] width 62 height 40
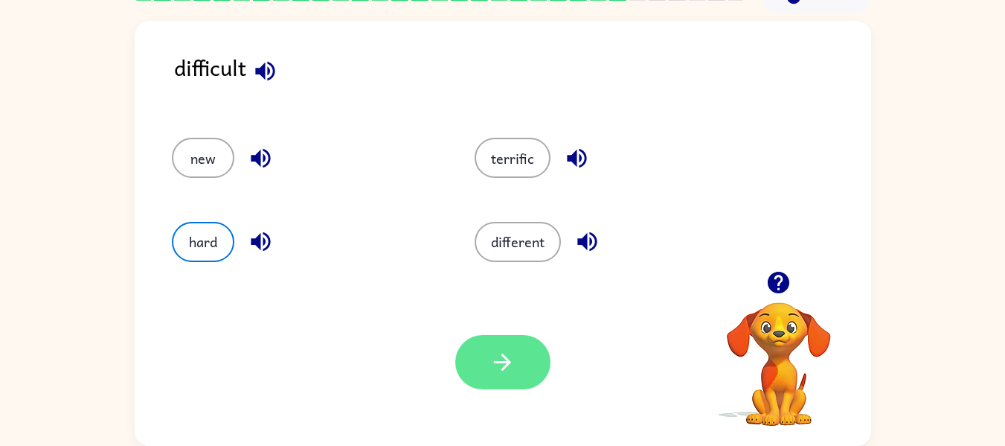
click at [513, 355] on icon "button" at bounding box center [502, 362] width 26 height 26
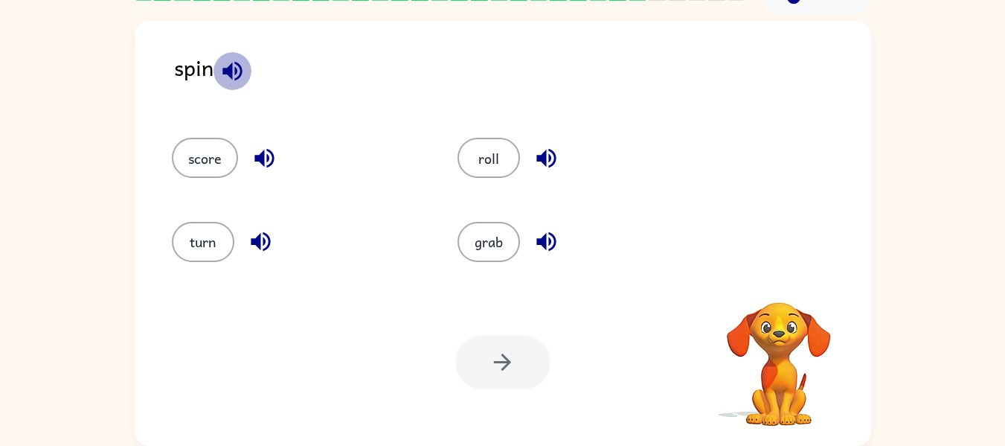
click at [230, 78] on icon "button" at bounding box center [232, 71] width 26 height 26
click at [205, 251] on button "turn" at bounding box center [203, 242] width 62 height 40
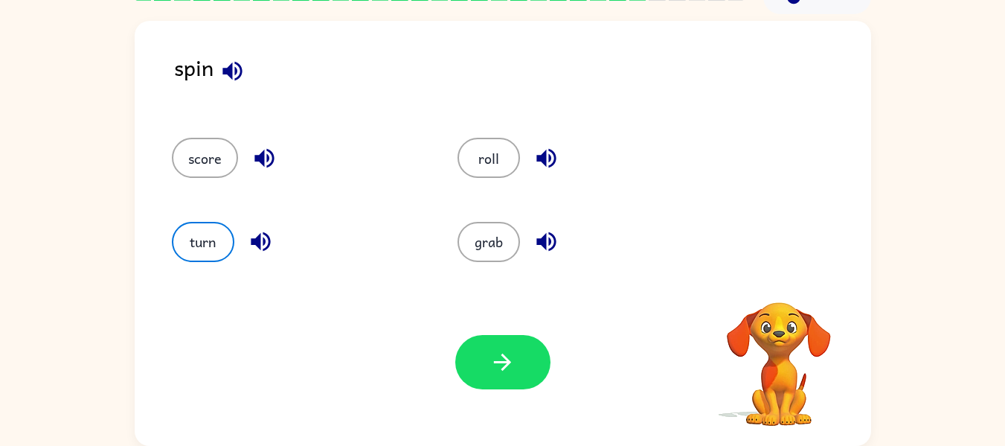
click at [452, 362] on div "Tu navegador debe admitir la reproducción de archivos .mp4 para usar Literably.…" at bounding box center [503, 361] width 736 height 167
click at [485, 364] on button "button" at bounding box center [502, 362] width 95 height 54
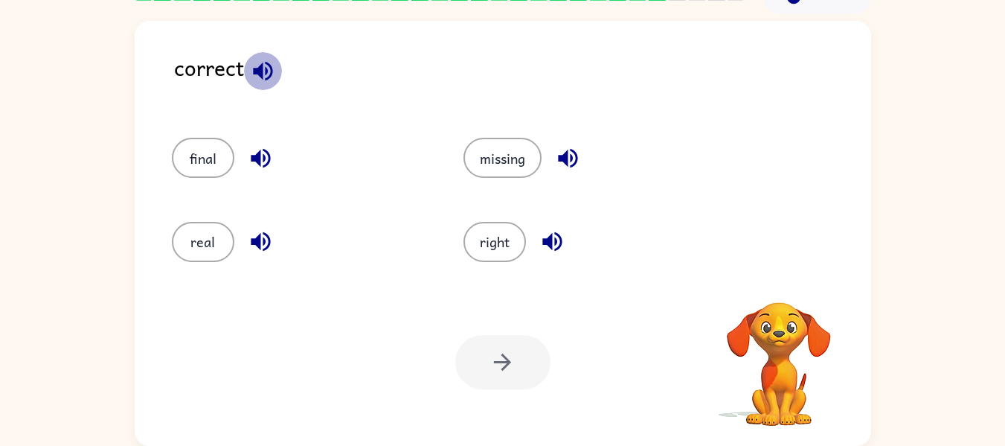
click at [266, 67] on icon "button" at bounding box center [263, 71] width 26 height 26
click at [533, 245] on div "right" at bounding box center [592, 242] width 258 height 40
click at [505, 240] on button "right" at bounding box center [494, 242] width 62 height 40
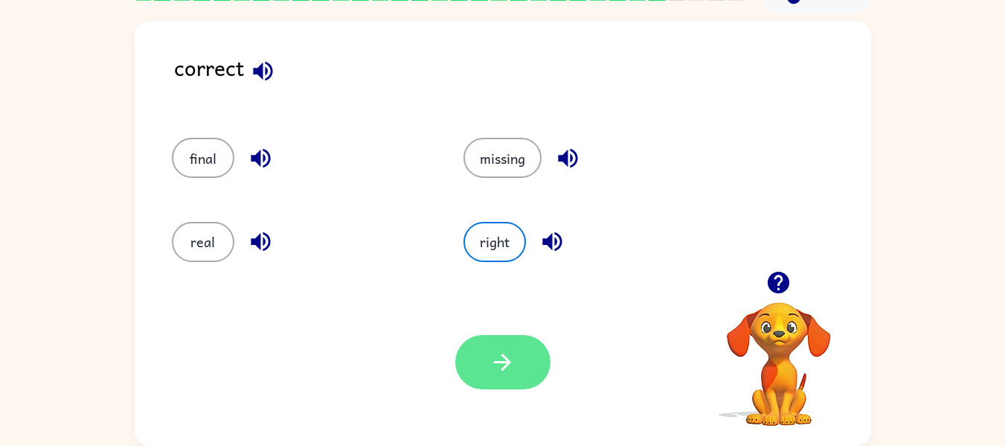
click at [524, 367] on button "button" at bounding box center [502, 362] width 95 height 54
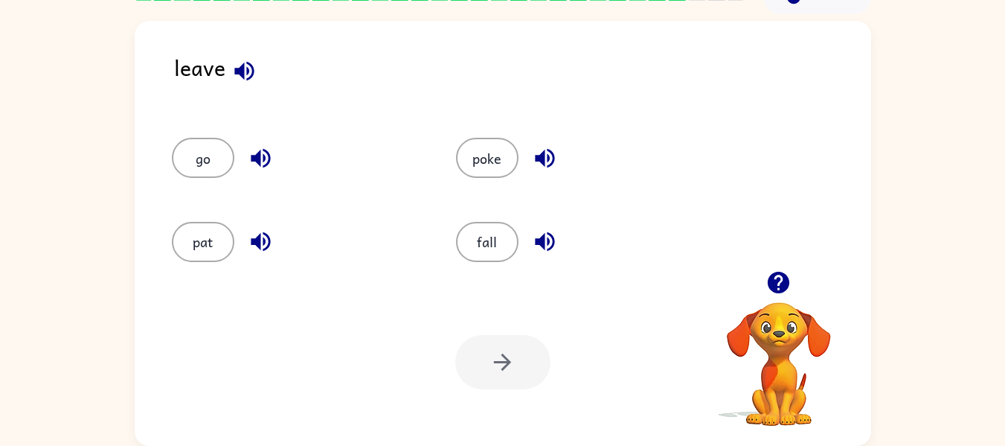
click at [234, 80] on icon "button" at bounding box center [244, 71] width 26 height 26
click at [210, 174] on button "go" at bounding box center [203, 158] width 62 height 40
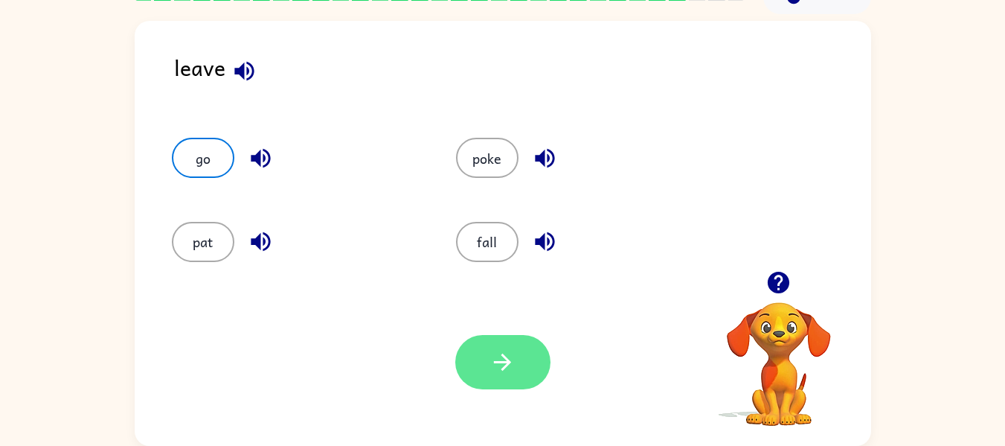
click at [513, 357] on icon "button" at bounding box center [502, 362] width 26 height 26
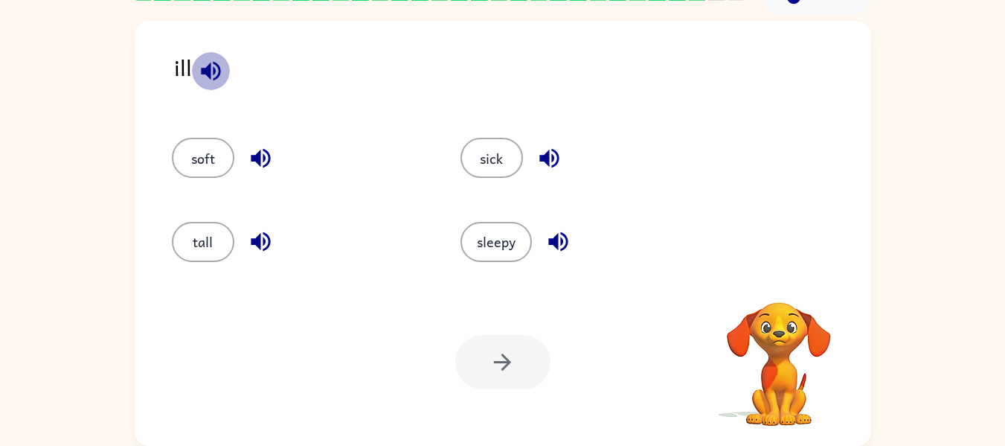
click at [202, 68] on icon "button" at bounding box center [210, 70] width 19 height 19
click at [480, 181] on div "sick" at bounding box center [576, 150] width 289 height 83
click at [480, 160] on button "sick" at bounding box center [491, 158] width 62 height 40
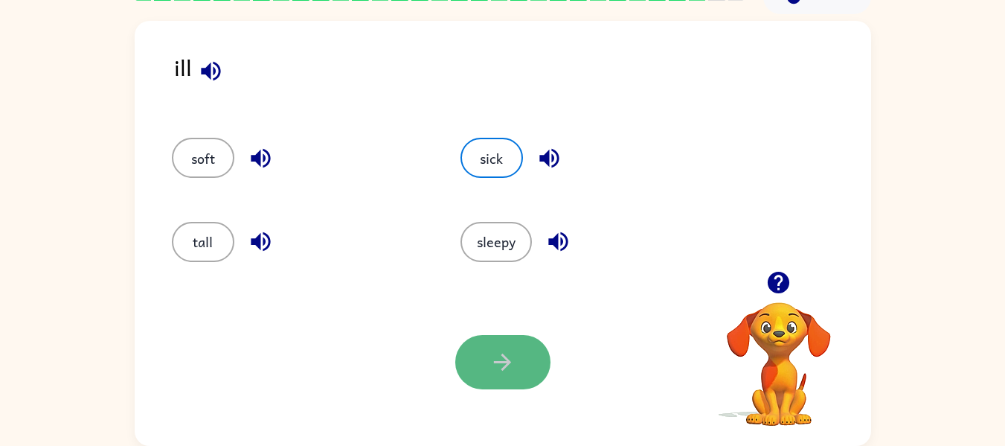
click at [507, 371] on icon "button" at bounding box center [502, 362] width 26 height 26
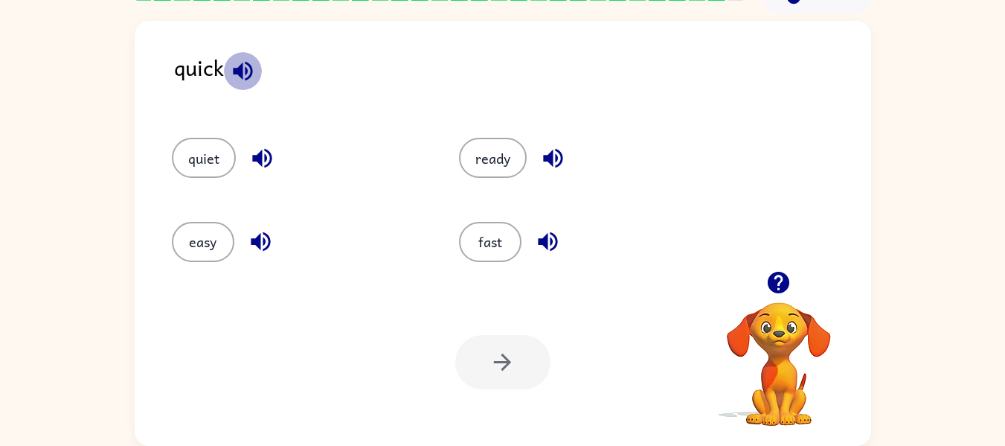
click at [235, 74] on icon "button" at bounding box center [242, 70] width 19 height 19
click at [510, 232] on button "fast" at bounding box center [490, 242] width 62 height 40
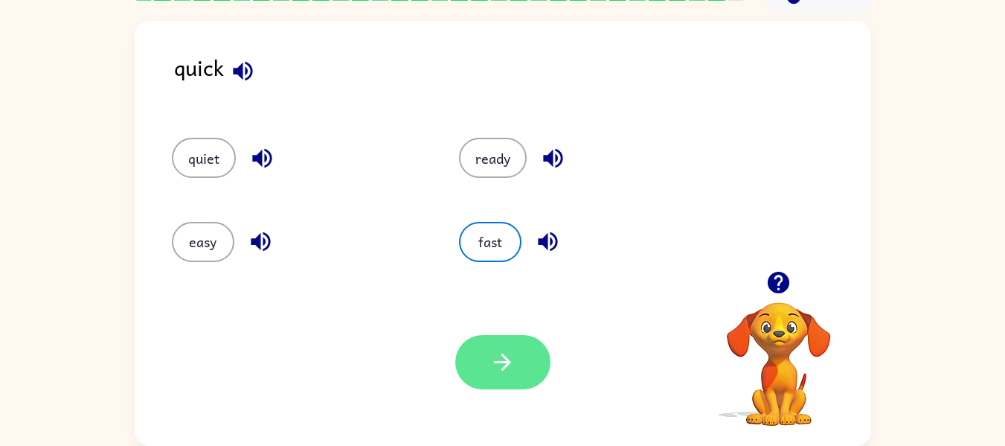
click at [520, 367] on button "button" at bounding box center [502, 362] width 95 height 54
